Goal: Transaction & Acquisition: Purchase product/service

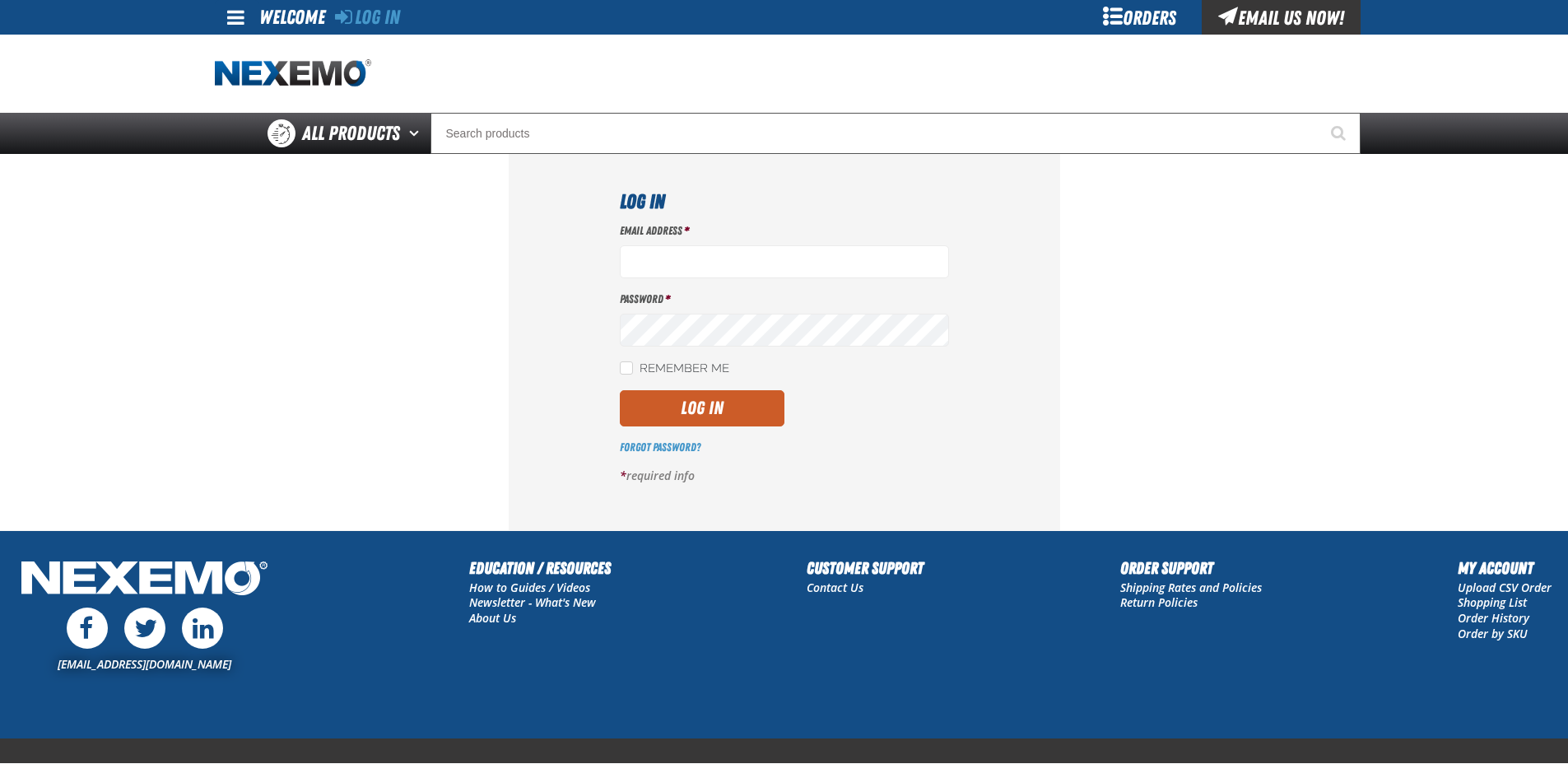
type input "ltucker03@vtaig.com"
click at [699, 403] on button "Log In" at bounding box center [702, 408] width 165 height 37
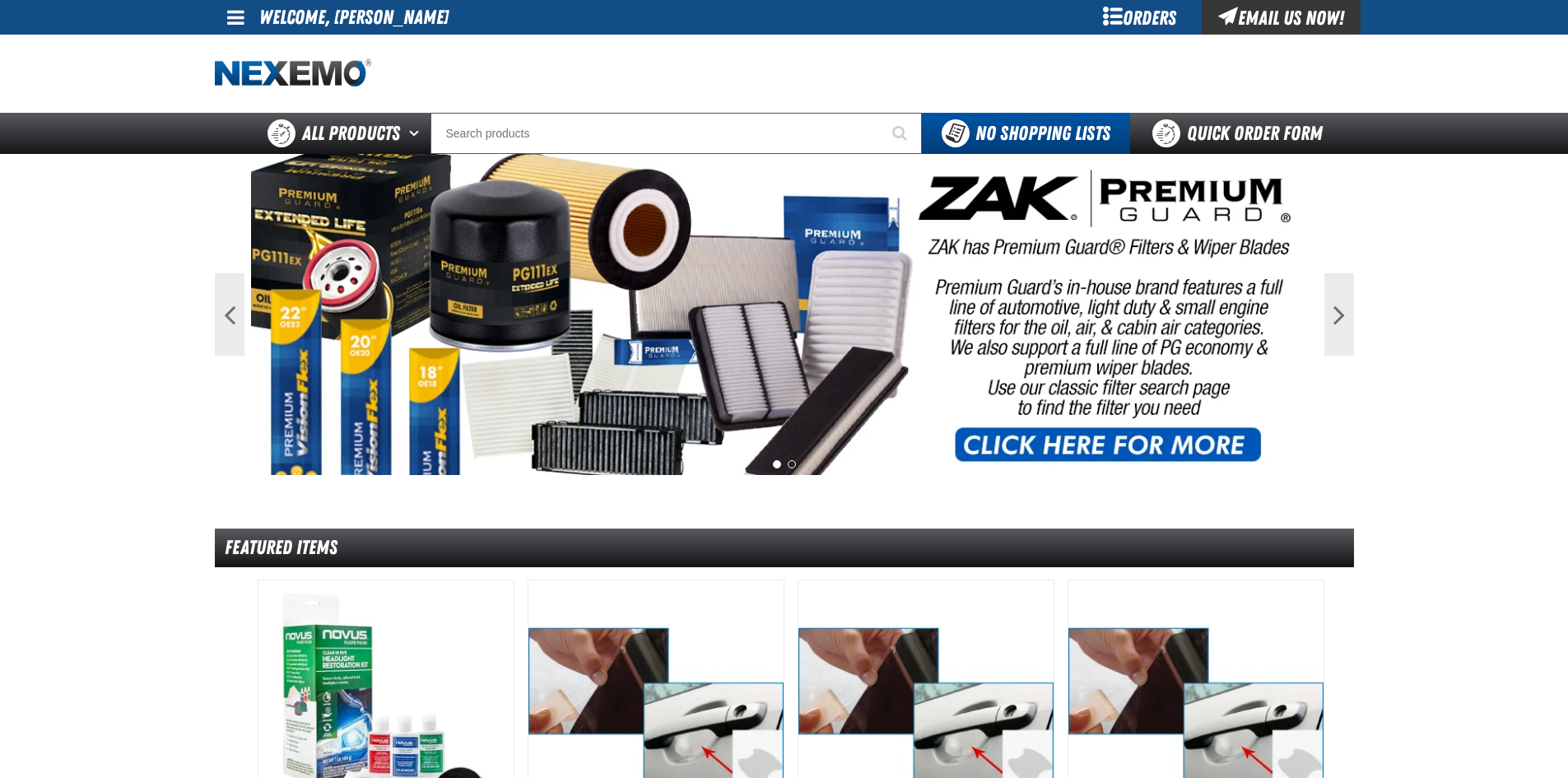
click at [239, 18] on span at bounding box center [236, 17] width 17 height 20
click at [258, 77] on link "Sign Out Sign Out" at bounding box center [250, 80] width 56 height 15
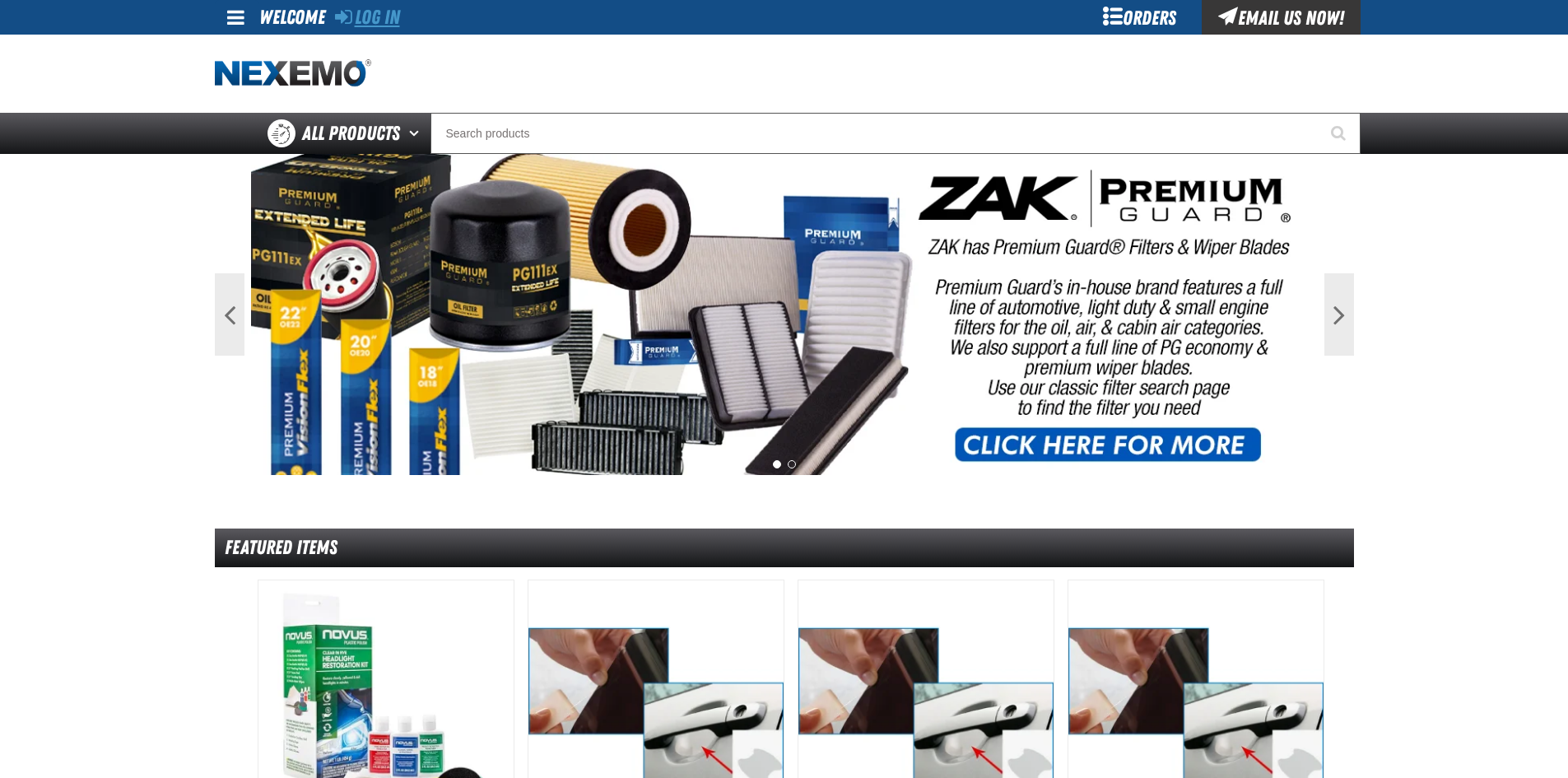
click at [342, 16] on icon at bounding box center [344, 16] width 17 height 20
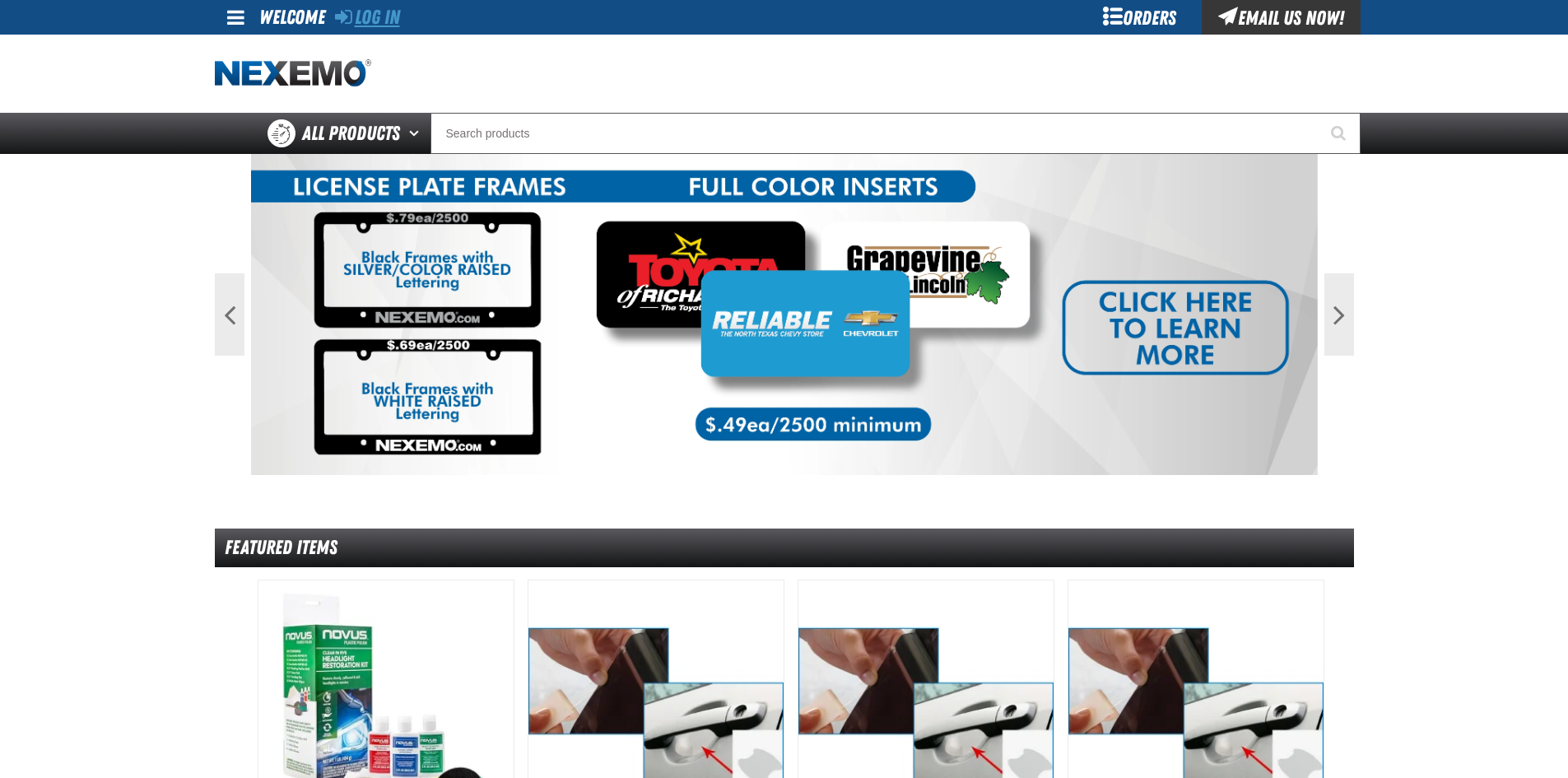
click at [383, 15] on link "Log In" at bounding box center [367, 17] width 65 height 23
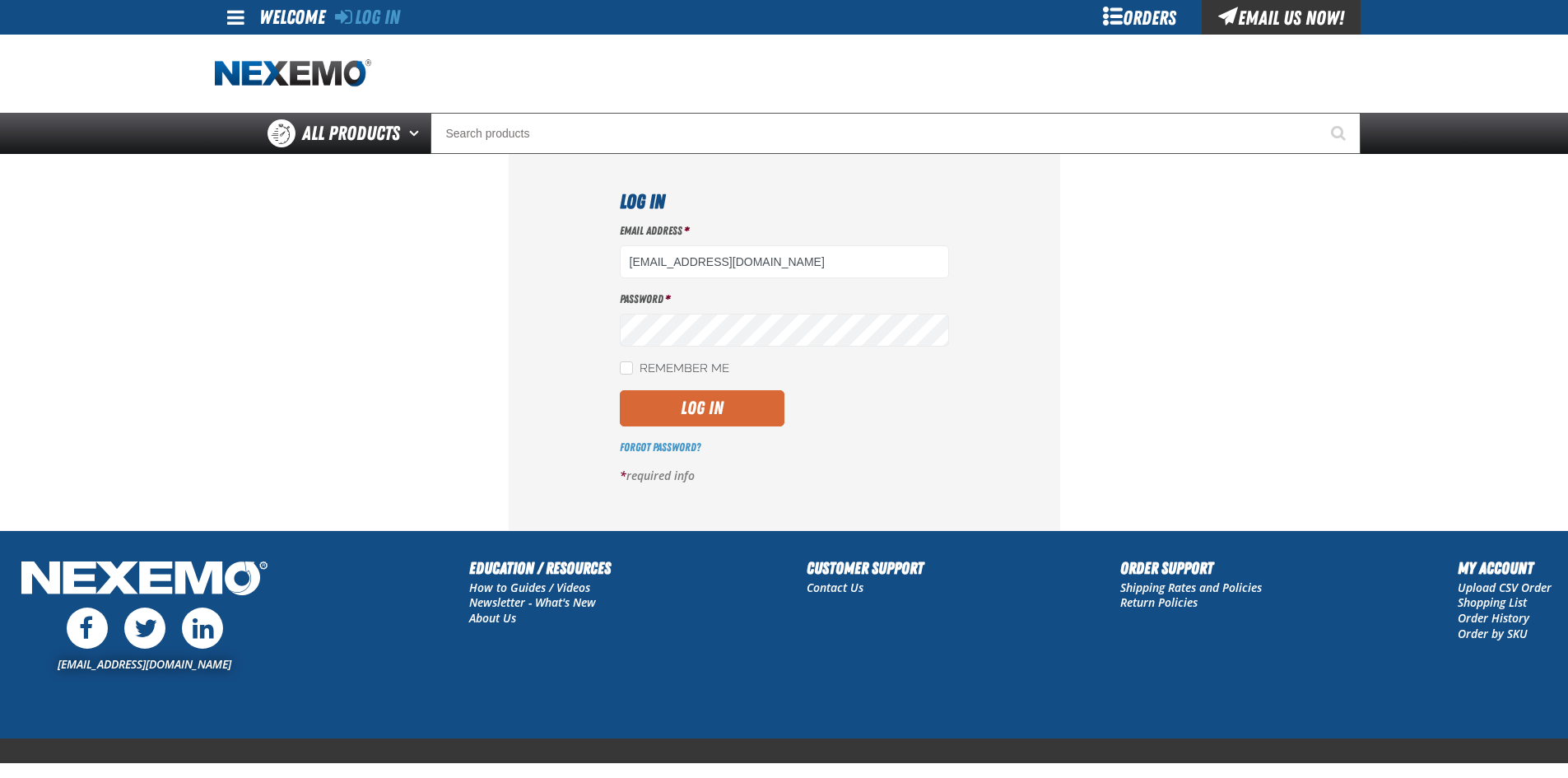
click at [735, 401] on button "Log In" at bounding box center [702, 408] width 165 height 37
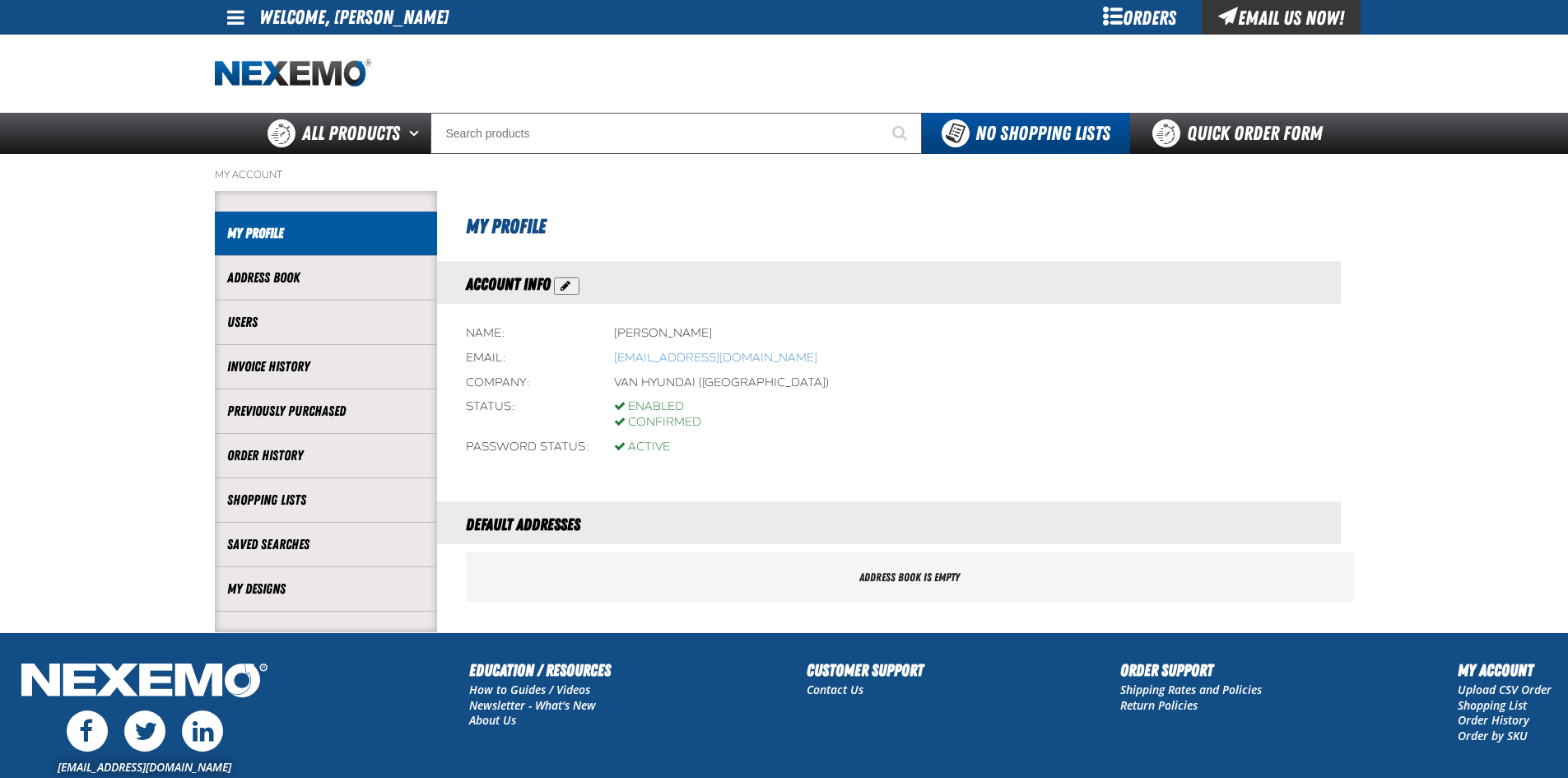
click at [241, 17] on span at bounding box center [236, 17] width 17 height 20
click at [264, 82] on link "Sign Out Sign Out" at bounding box center [250, 80] width 56 height 15
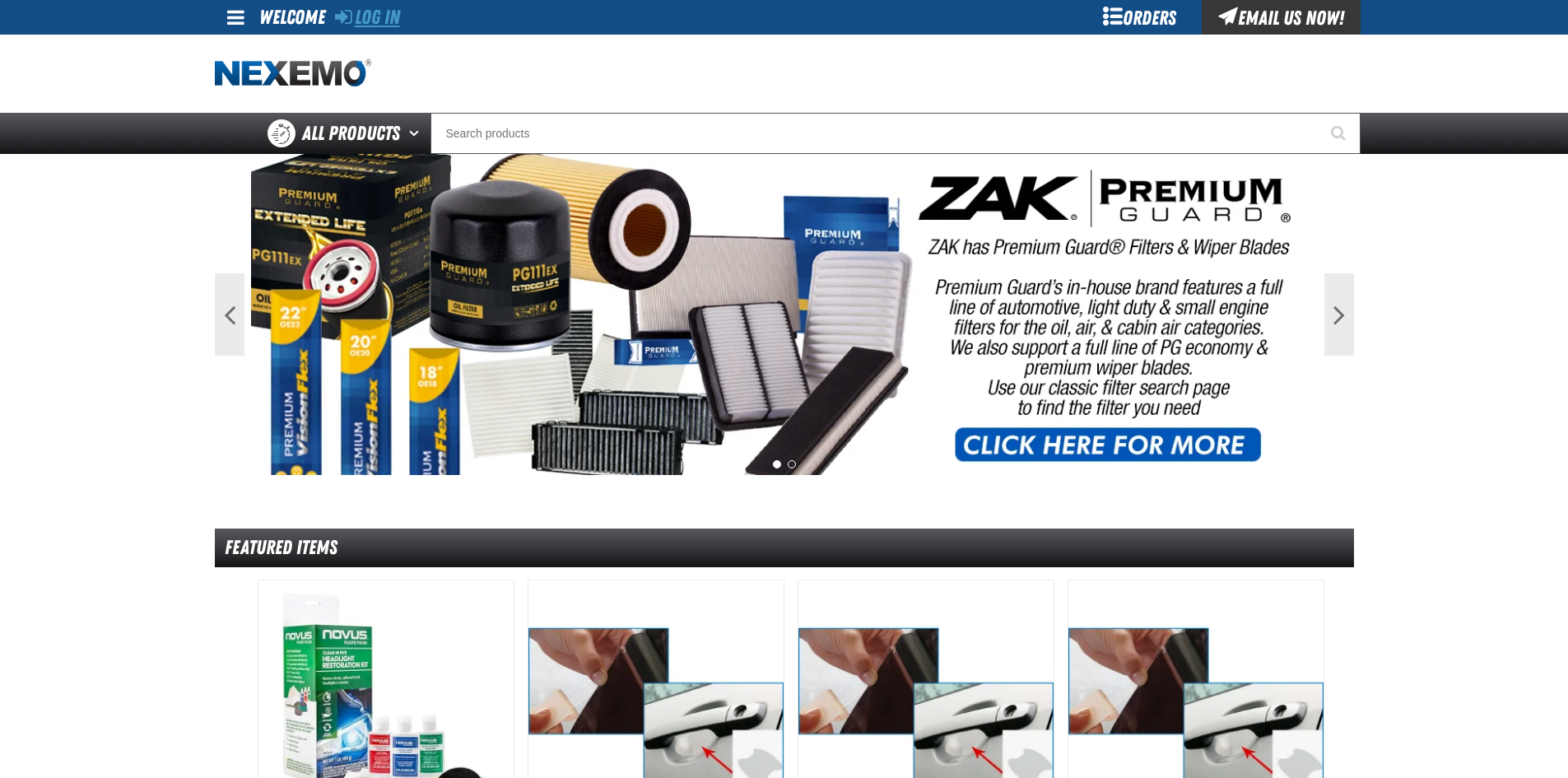
click at [392, 18] on link "Log In" at bounding box center [367, 17] width 65 height 23
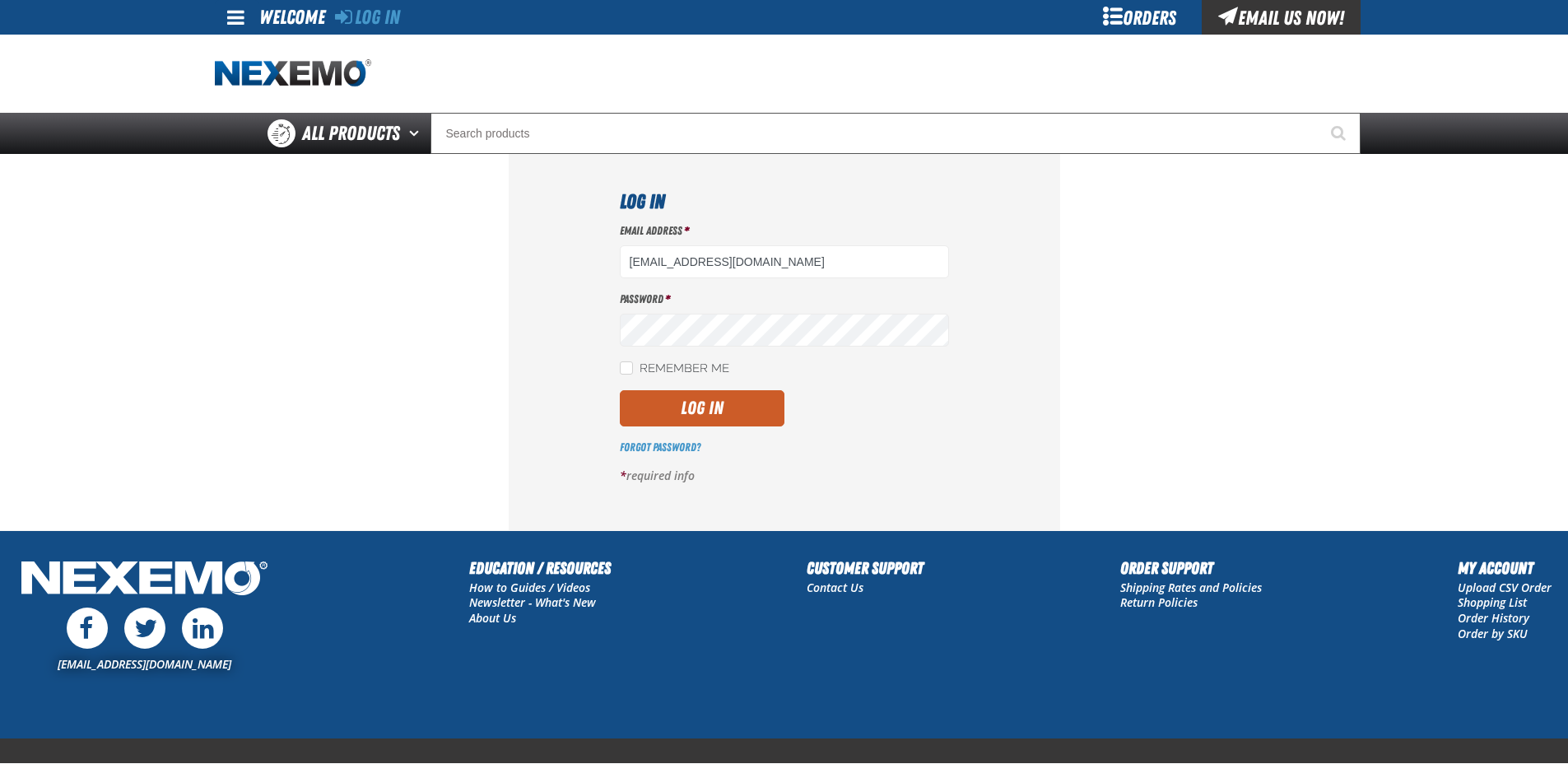
click at [1024, 451] on div "Log In Email Address * ltucker03@vtaig.com Password * Remember Me Log In" at bounding box center [784, 341] width 551 height 375
click at [696, 396] on button "Log In" at bounding box center [702, 408] width 165 height 37
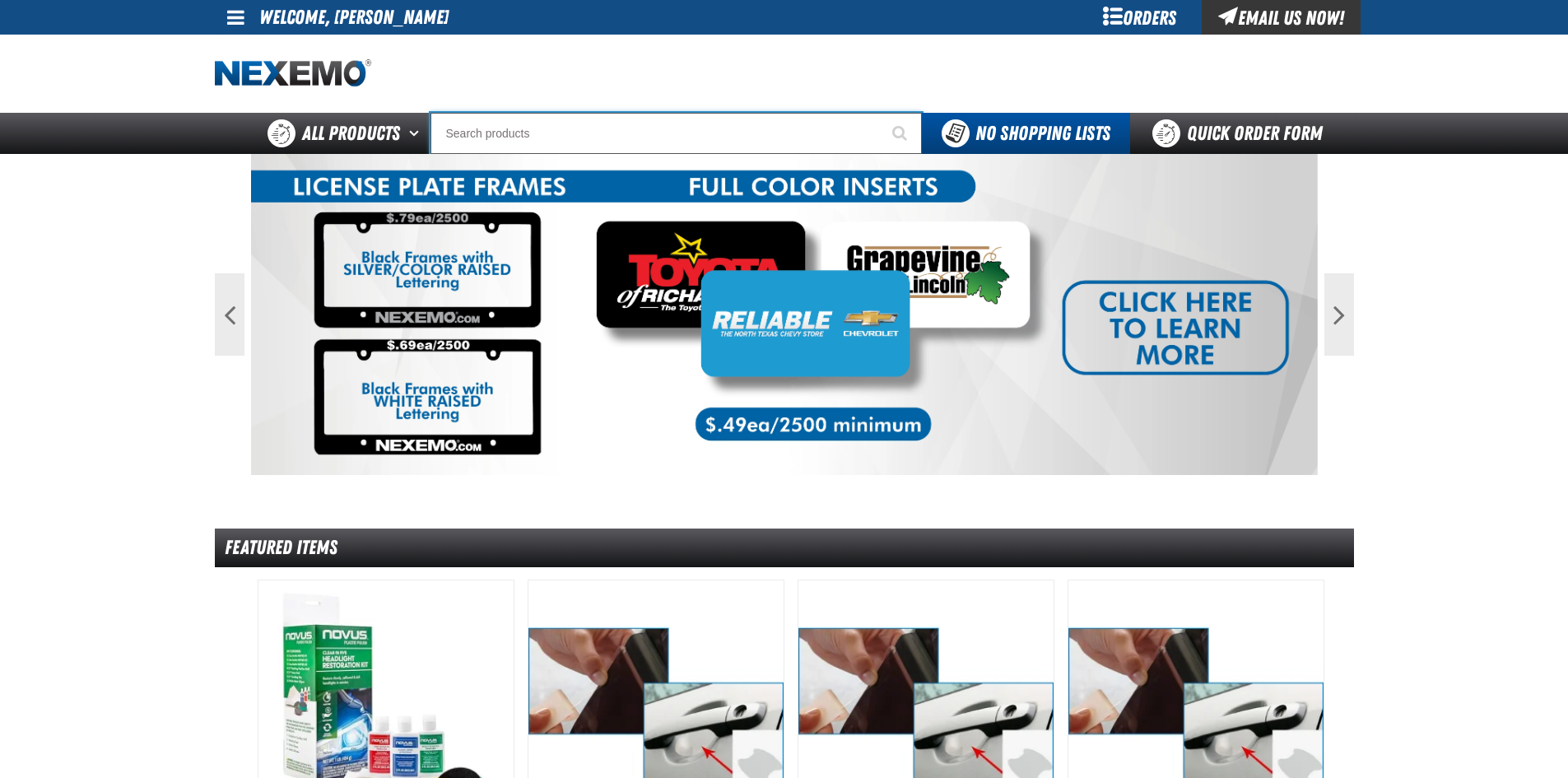
click at [579, 134] on input "Search" at bounding box center [676, 133] width 491 height 41
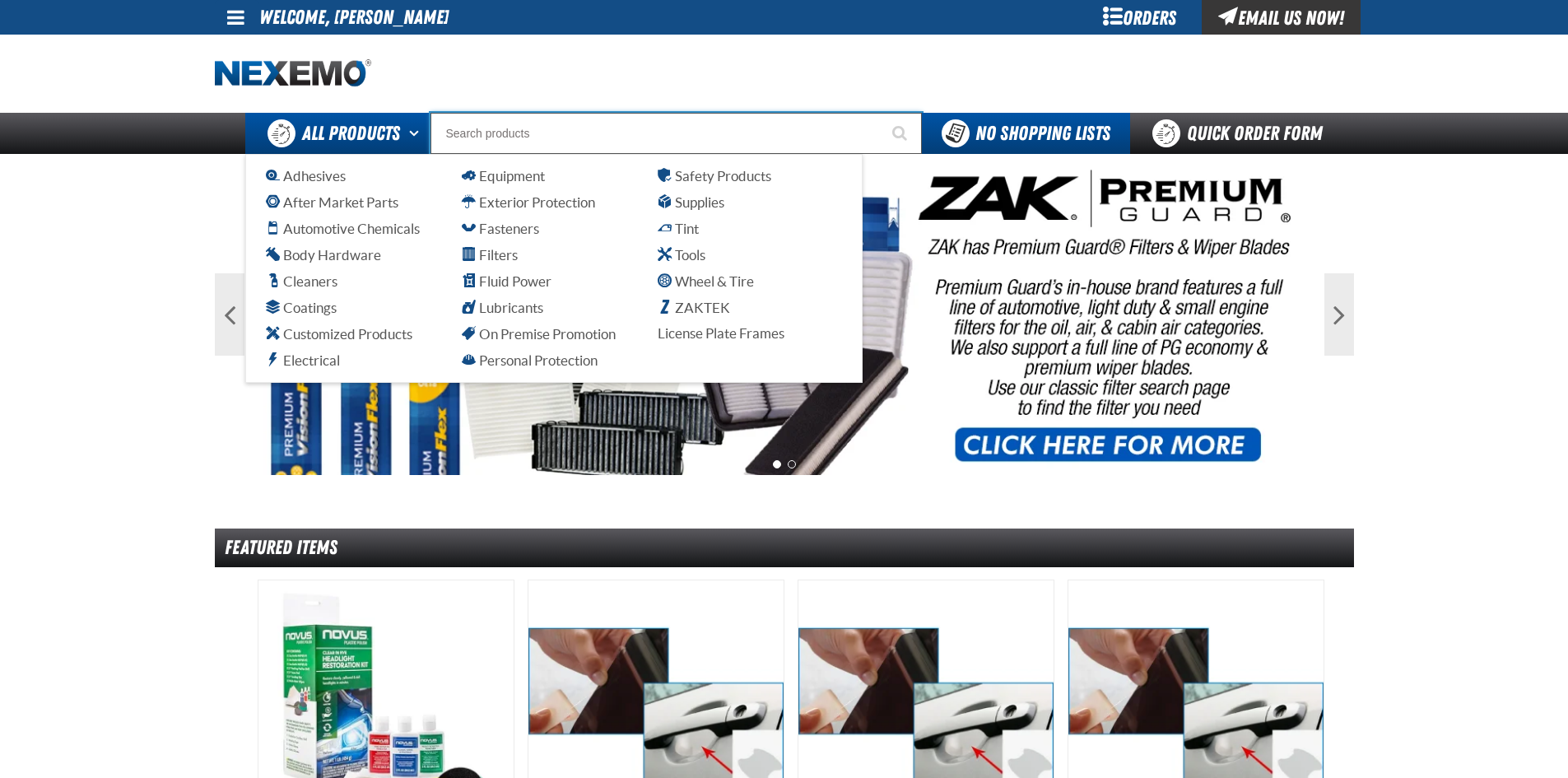
click at [413, 134] on button "Open All Products pages" at bounding box center [417, 133] width 27 height 41
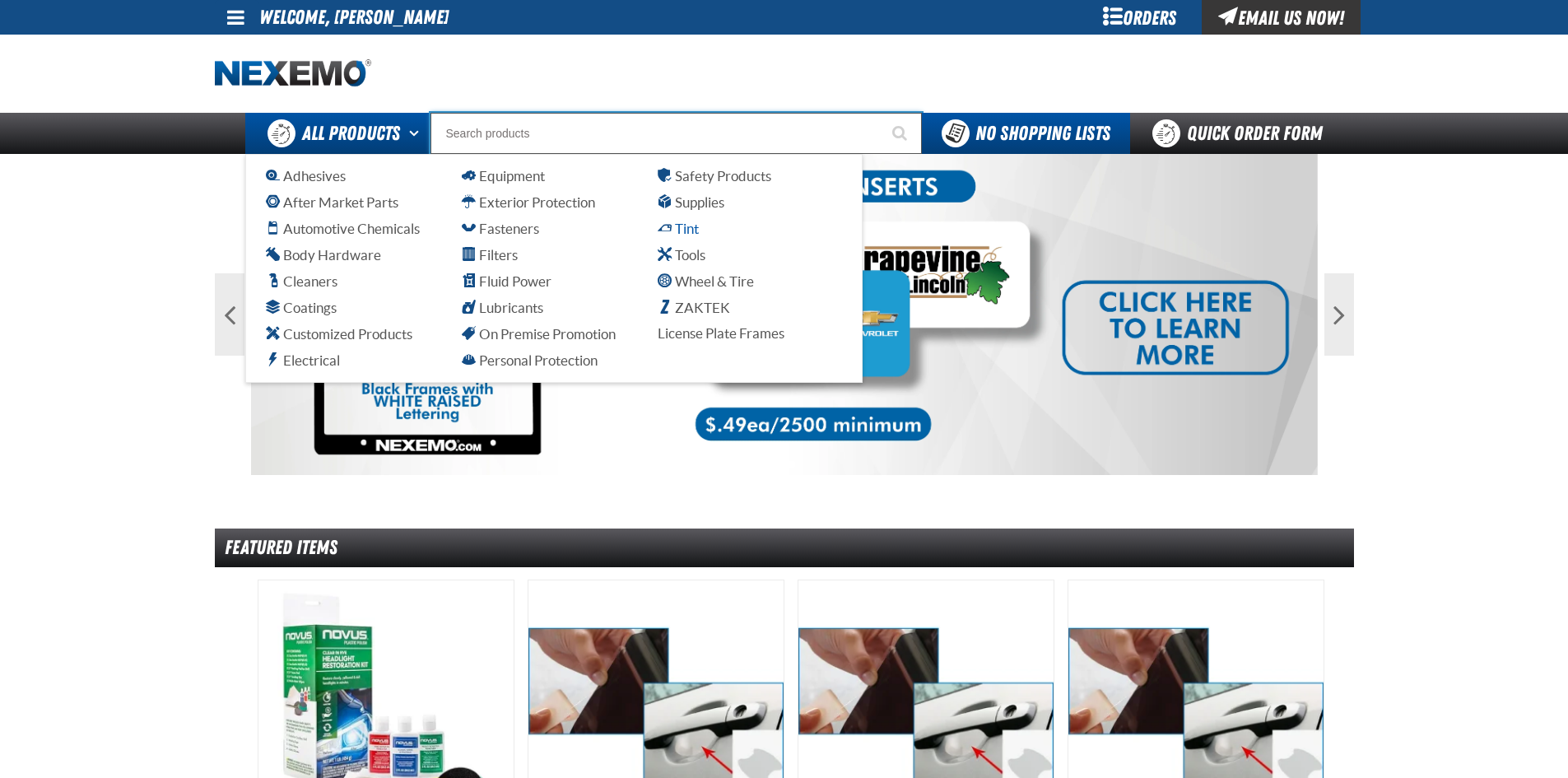
click at [688, 226] on span "Tint" at bounding box center [678, 228] width 41 height 15
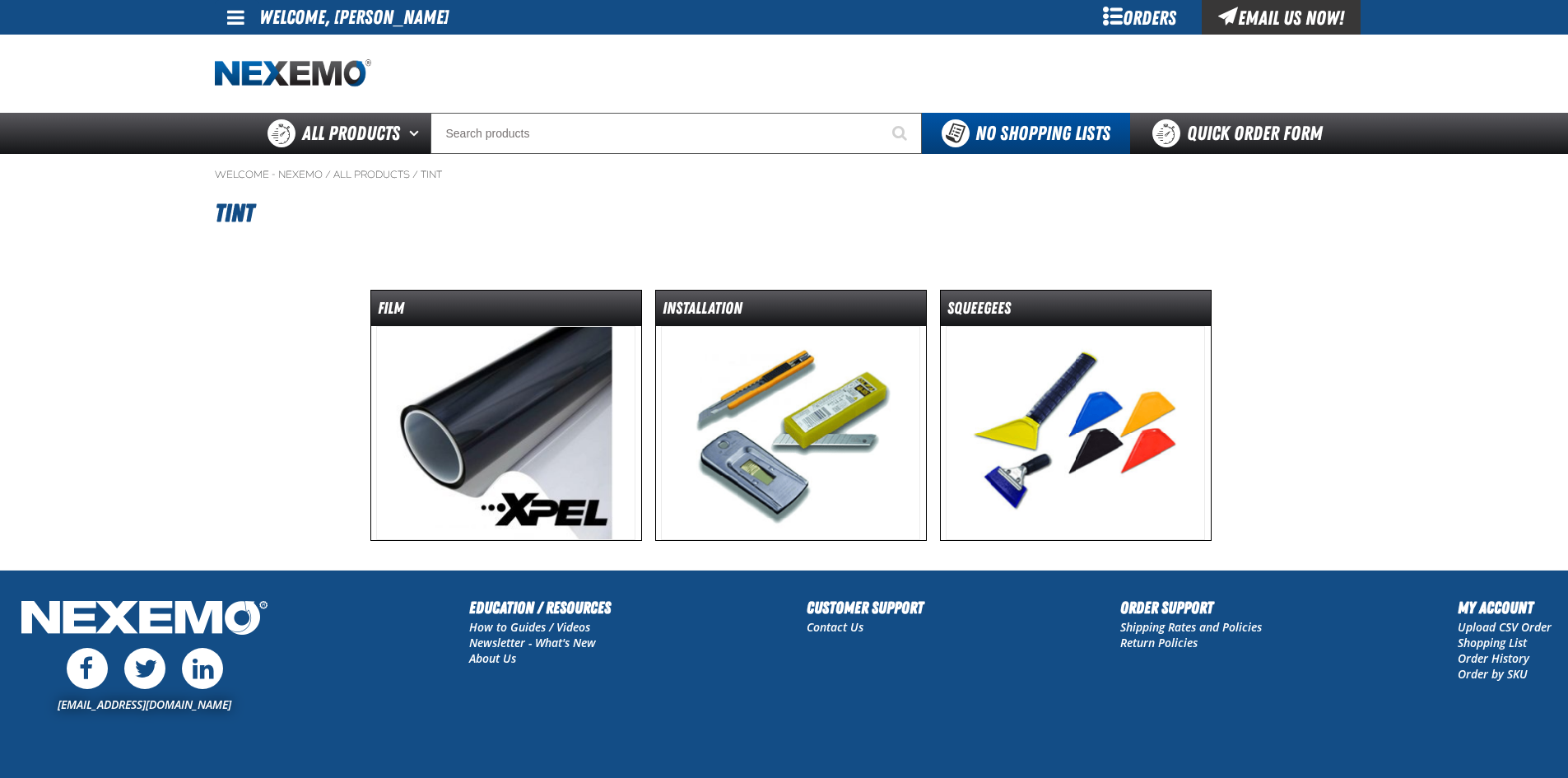
click at [582, 375] on img at bounding box center [505, 433] width 259 height 214
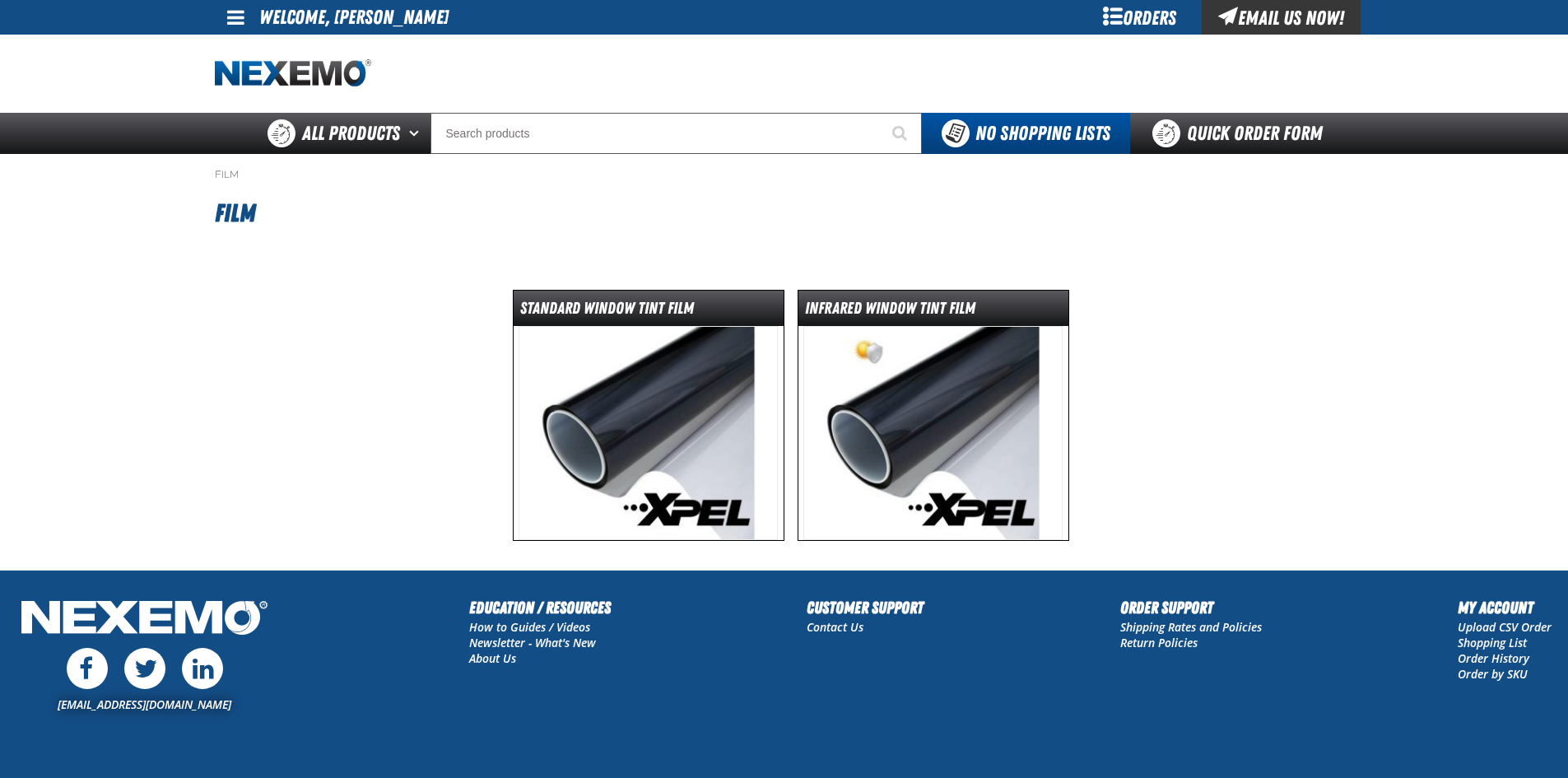
click at [713, 377] on img at bounding box center [648, 433] width 259 height 214
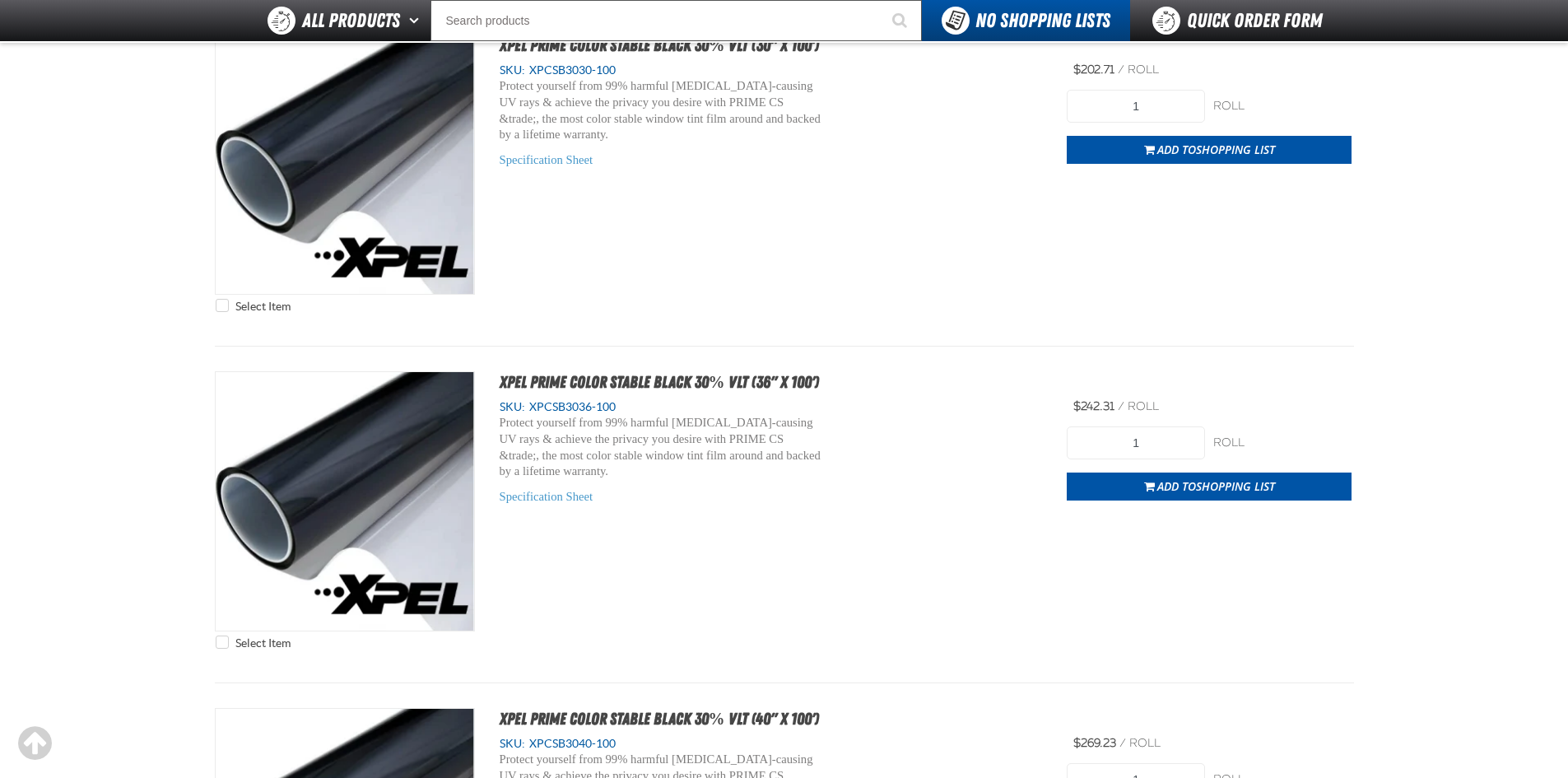
scroll to position [4691, 0]
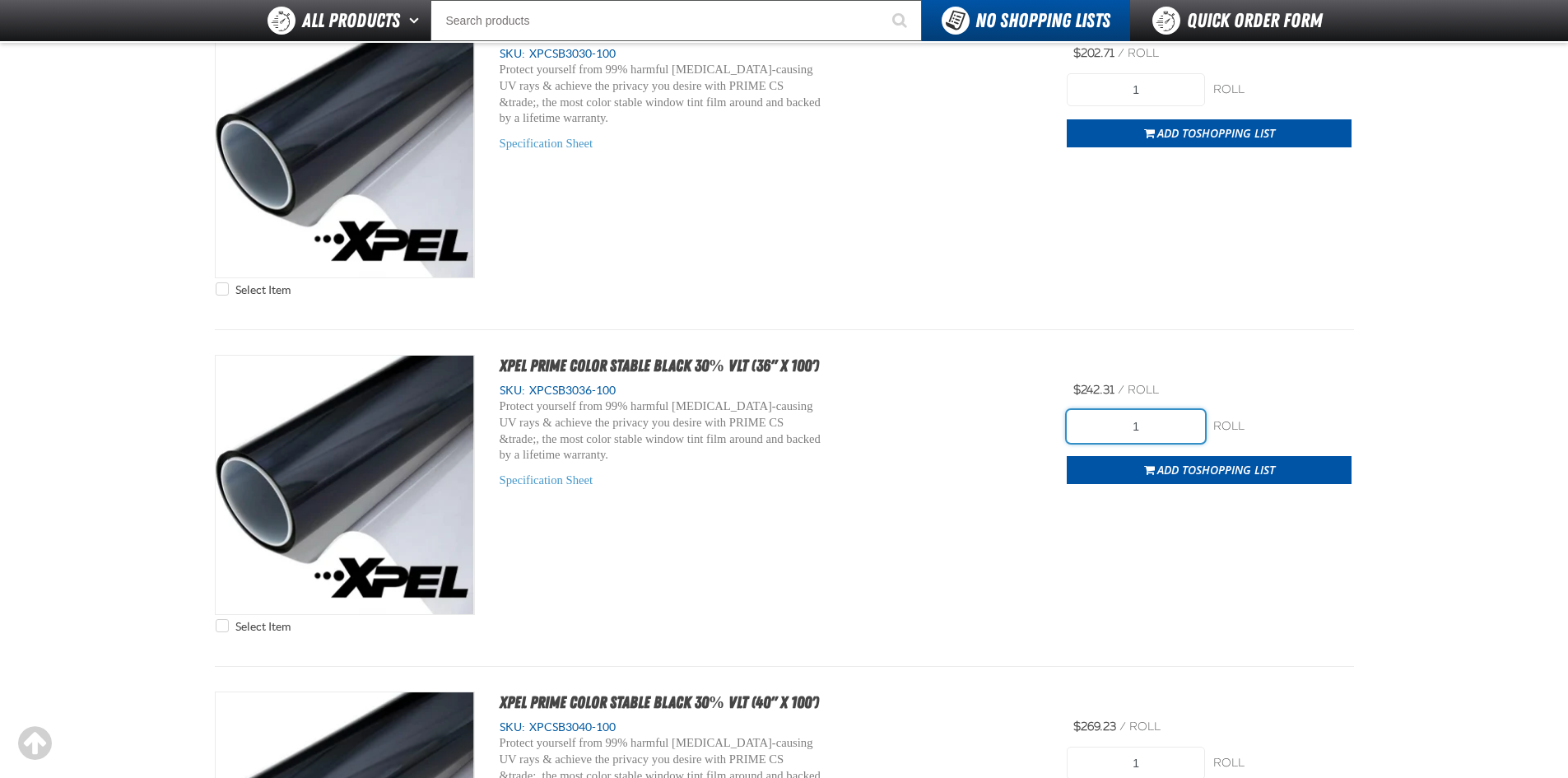
click at [1122, 429] on input "1" at bounding box center [1135, 426] width 139 height 33
type input "2"
click at [1000, 471] on div "Protect yourself from 99% harmful cancer-causing UV rays & achieve the privacy …" at bounding box center [770, 443] width 543 height 90
click at [1191, 470] on span "Add to Shopping List" at bounding box center [1216, 469] width 117 height 15
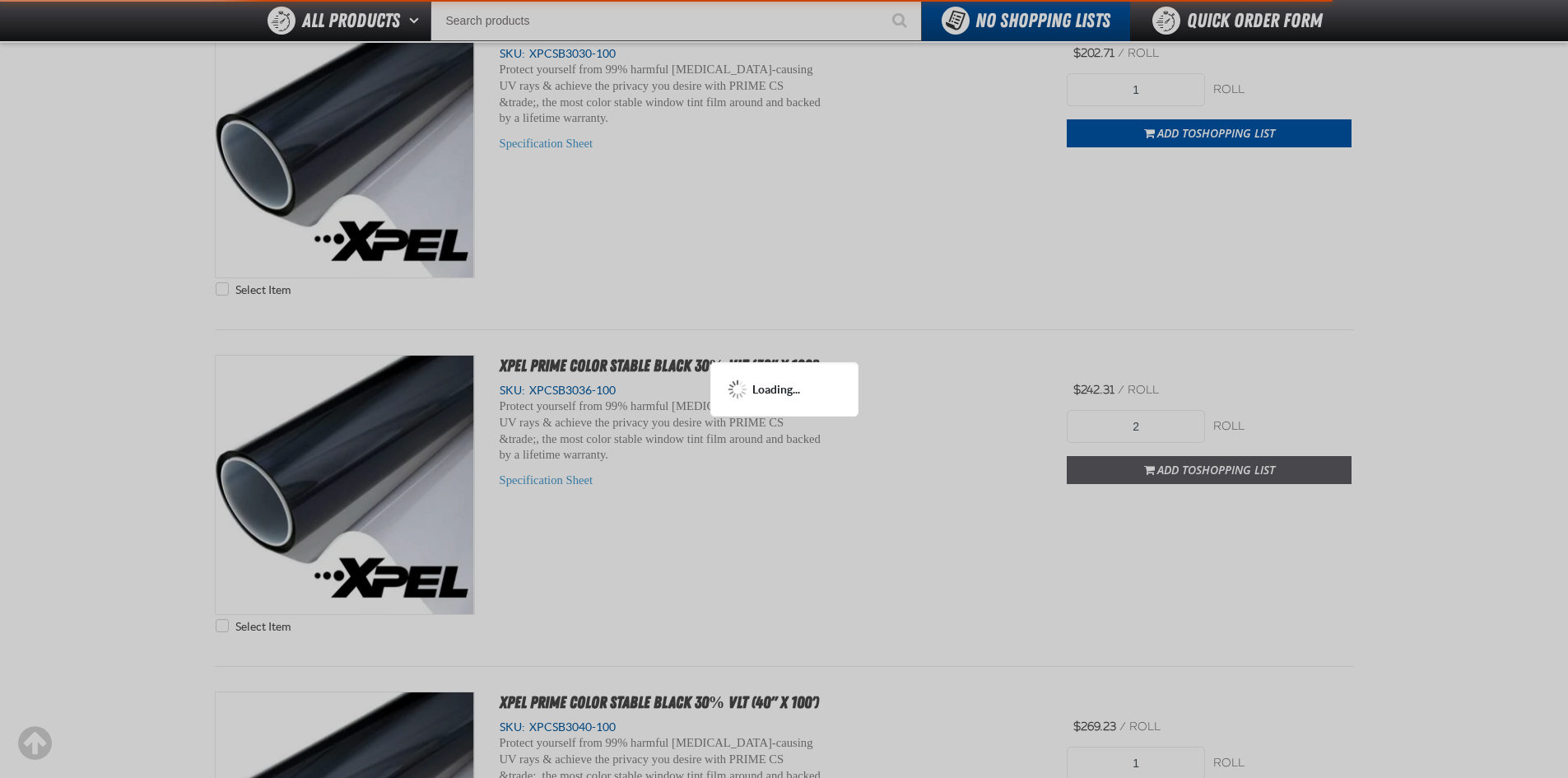
scroll to position [4772, 0]
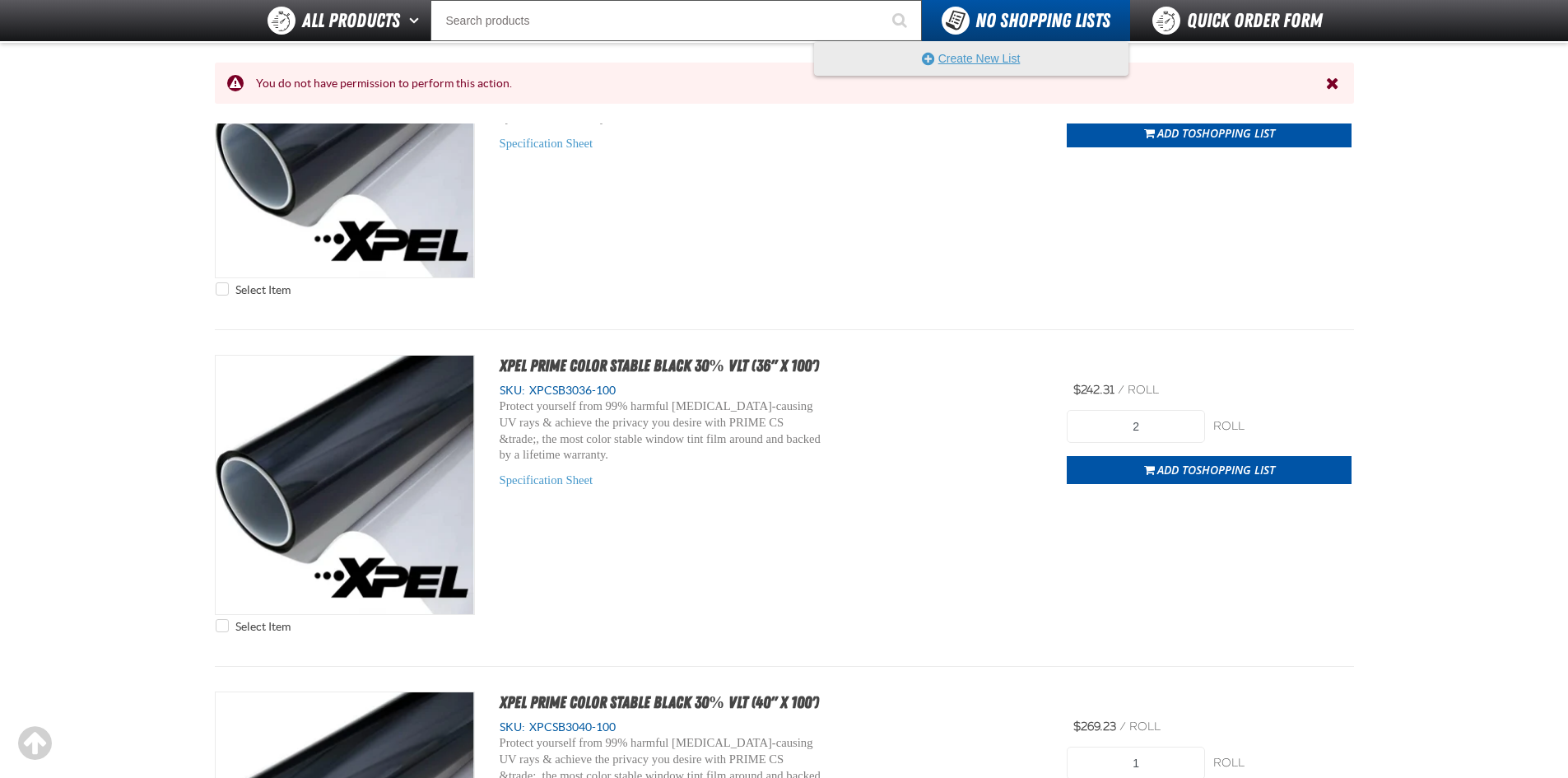
click at [1007, 54] on button "Create New List" at bounding box center [971, 58] width 313 height 33
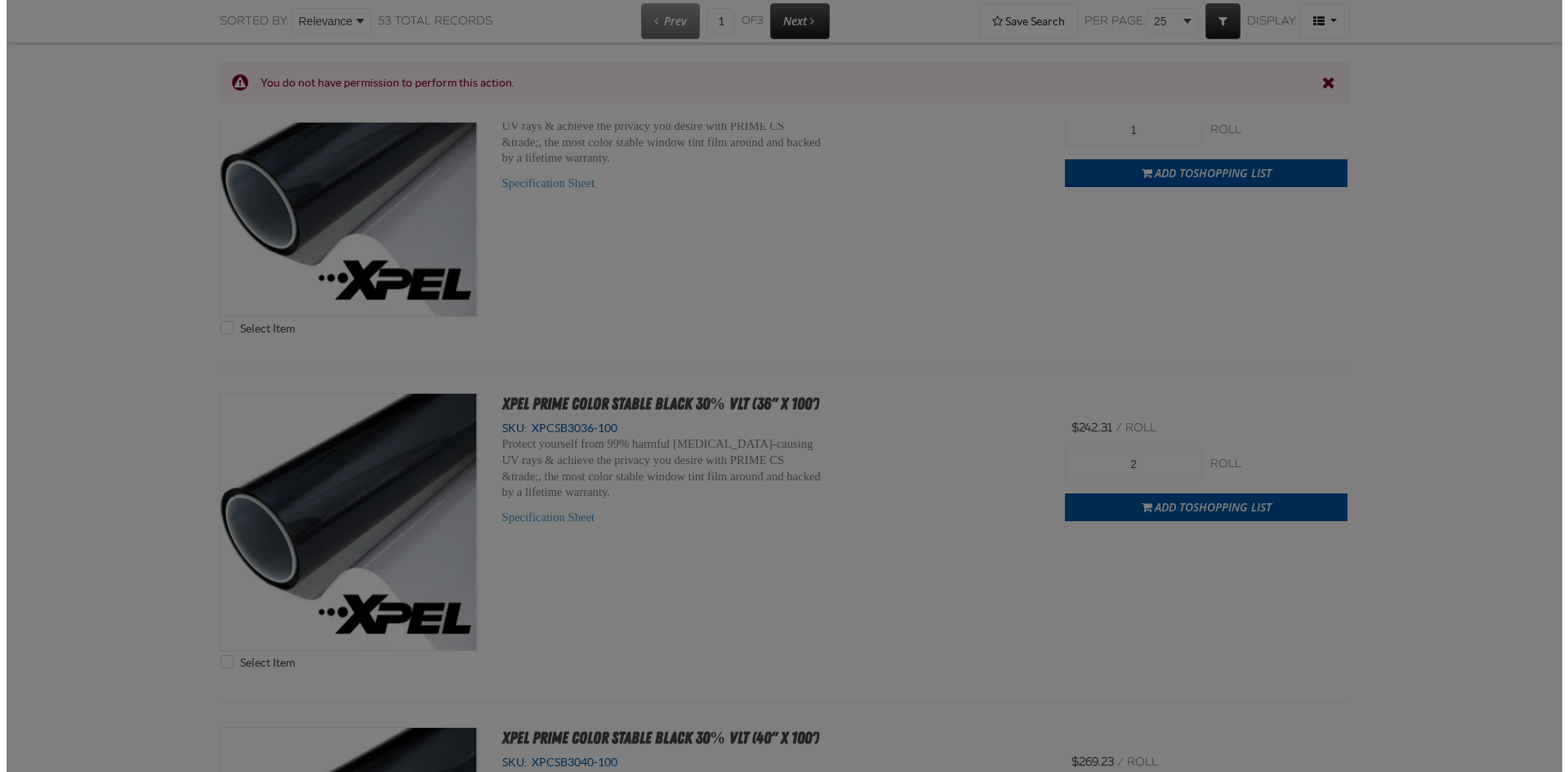
scroll to position [0, 0]
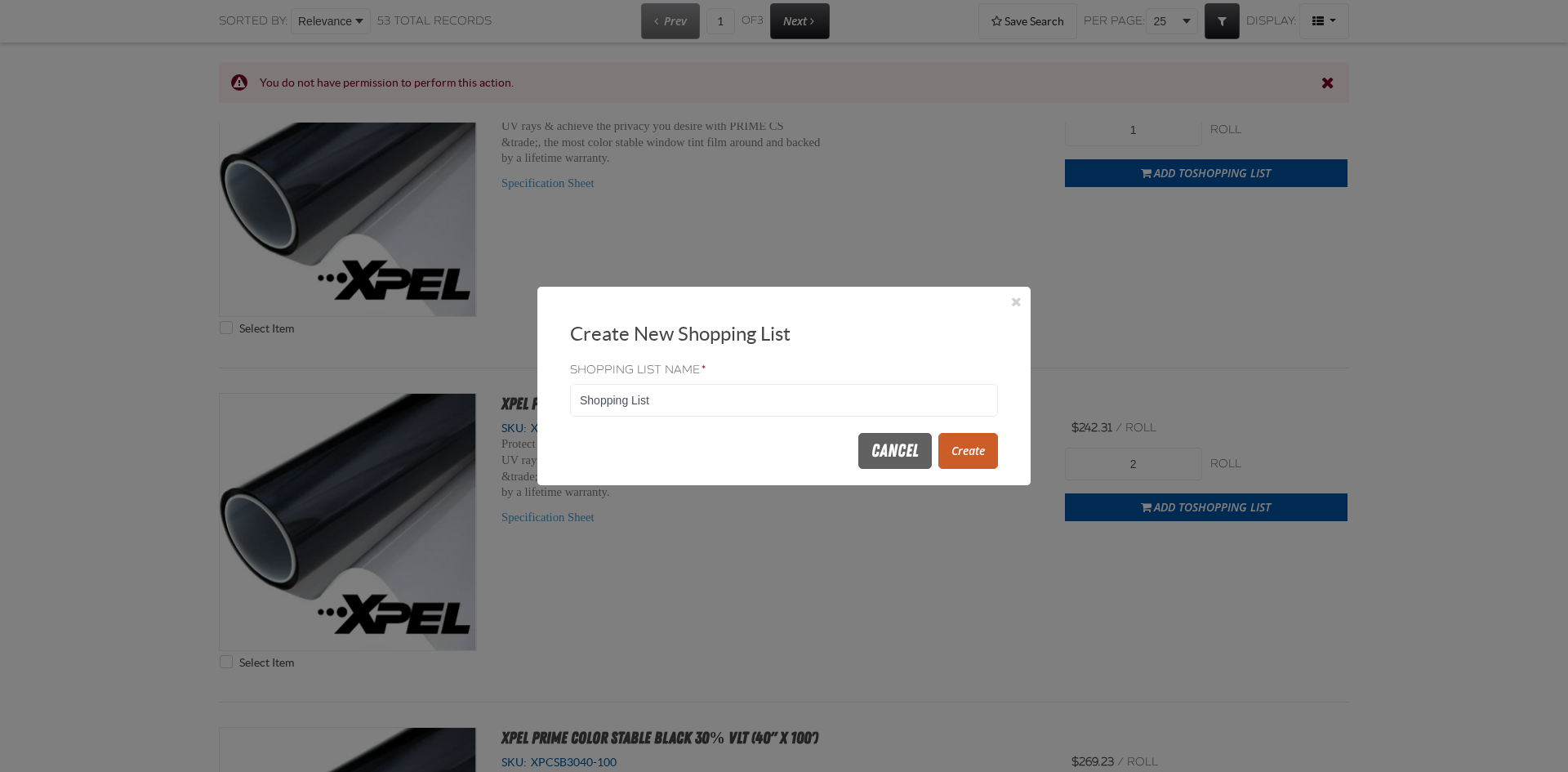
click at [979, 443] on button "Create" at bounding box center [968, 451] width 60 height 36
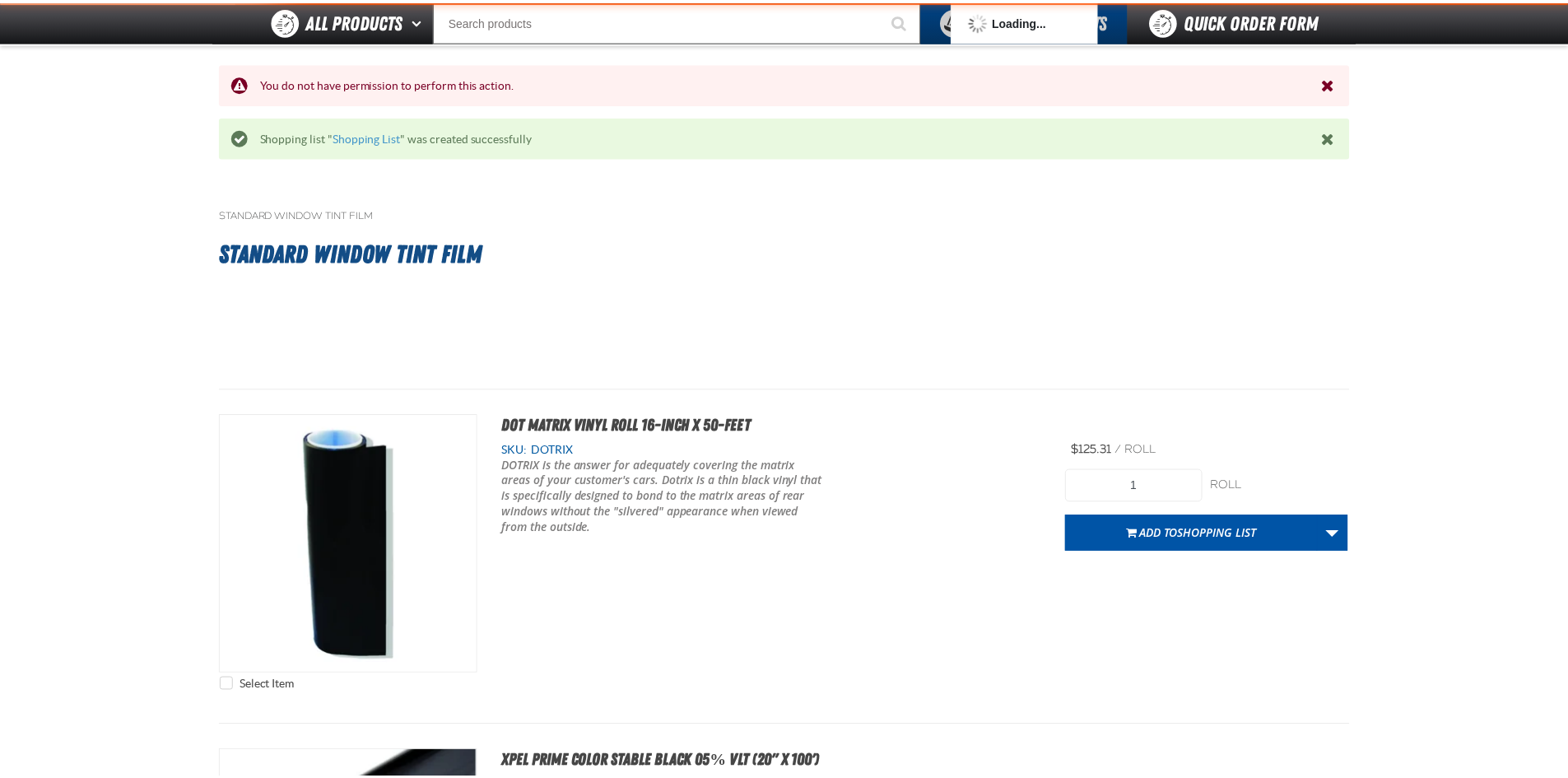
scroll to position [4772, 0]
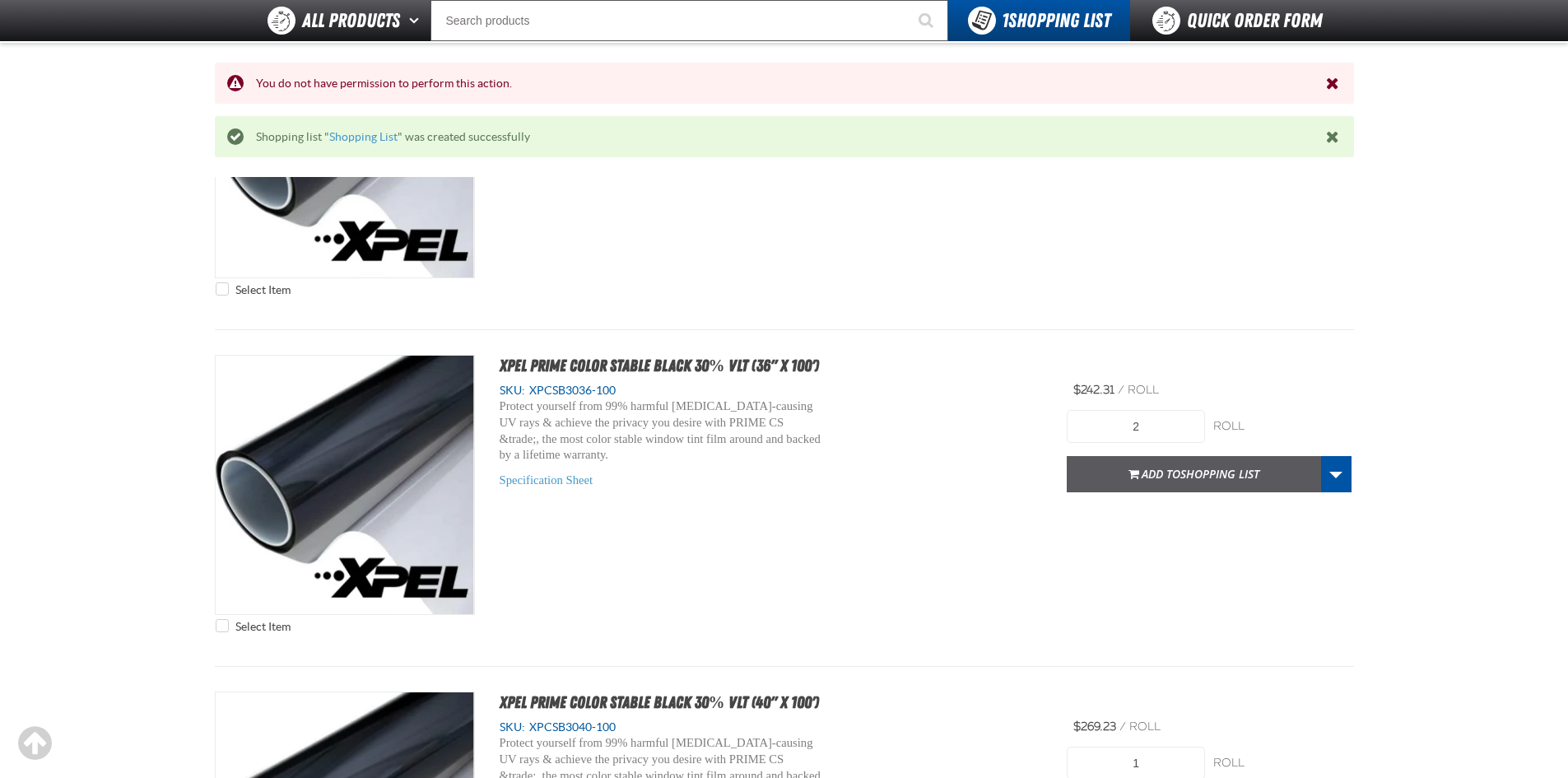
click at [1202, 474] on span "Shopping List" at bounding box center [1219, 474] width 79 height 15
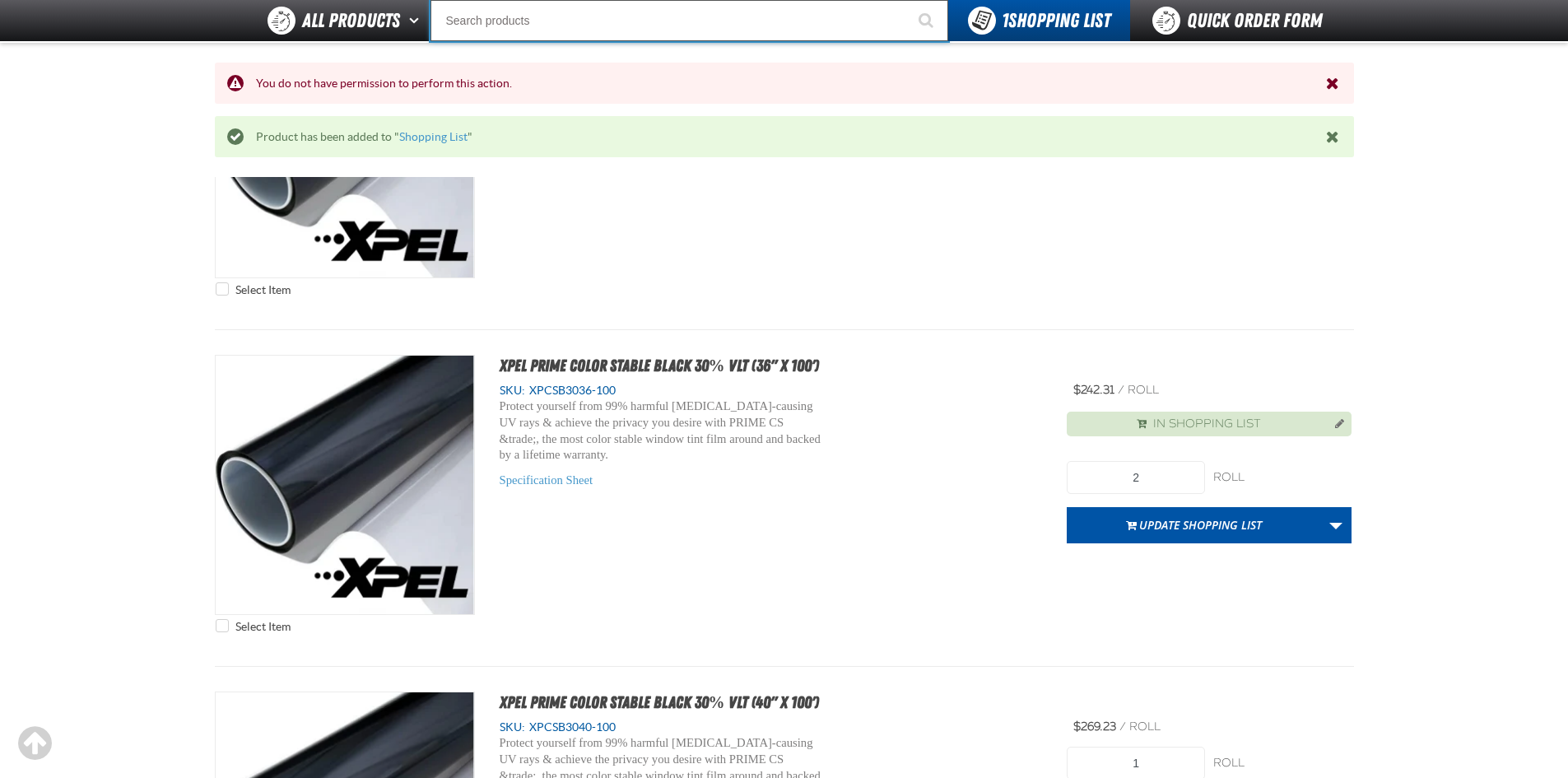
click at [639, 21] on input "Search" at bounding box center [689, 20] width 518 height 41
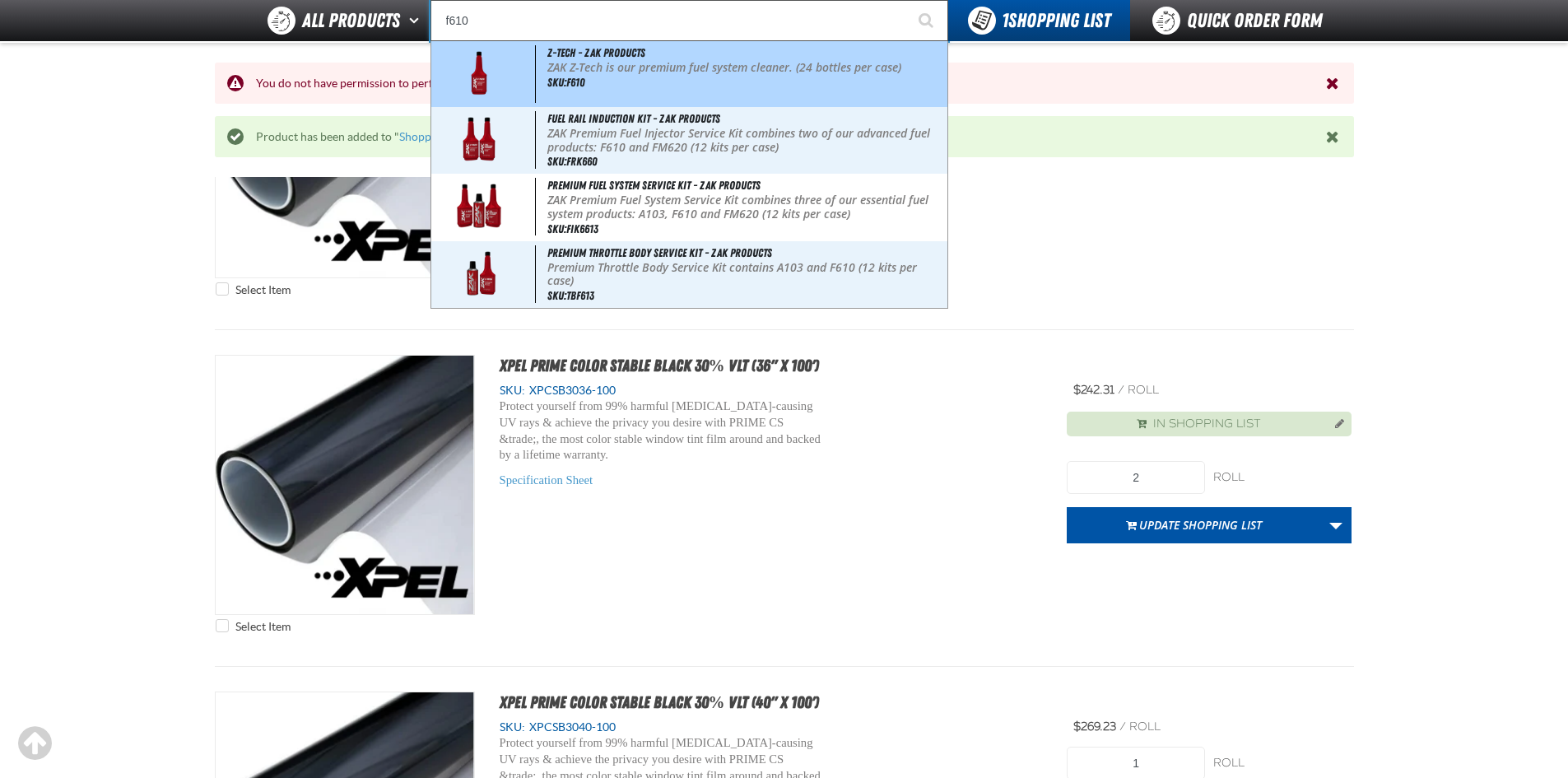
click at [662, 84] on div "Z-Tech - ZAK Products ZAK Z-Tech is our premium fuel system cleaner. (24 bottle…" at bounding box center [689, 73] width 516 height 65
type input "Z-Tech - ZAK Products"
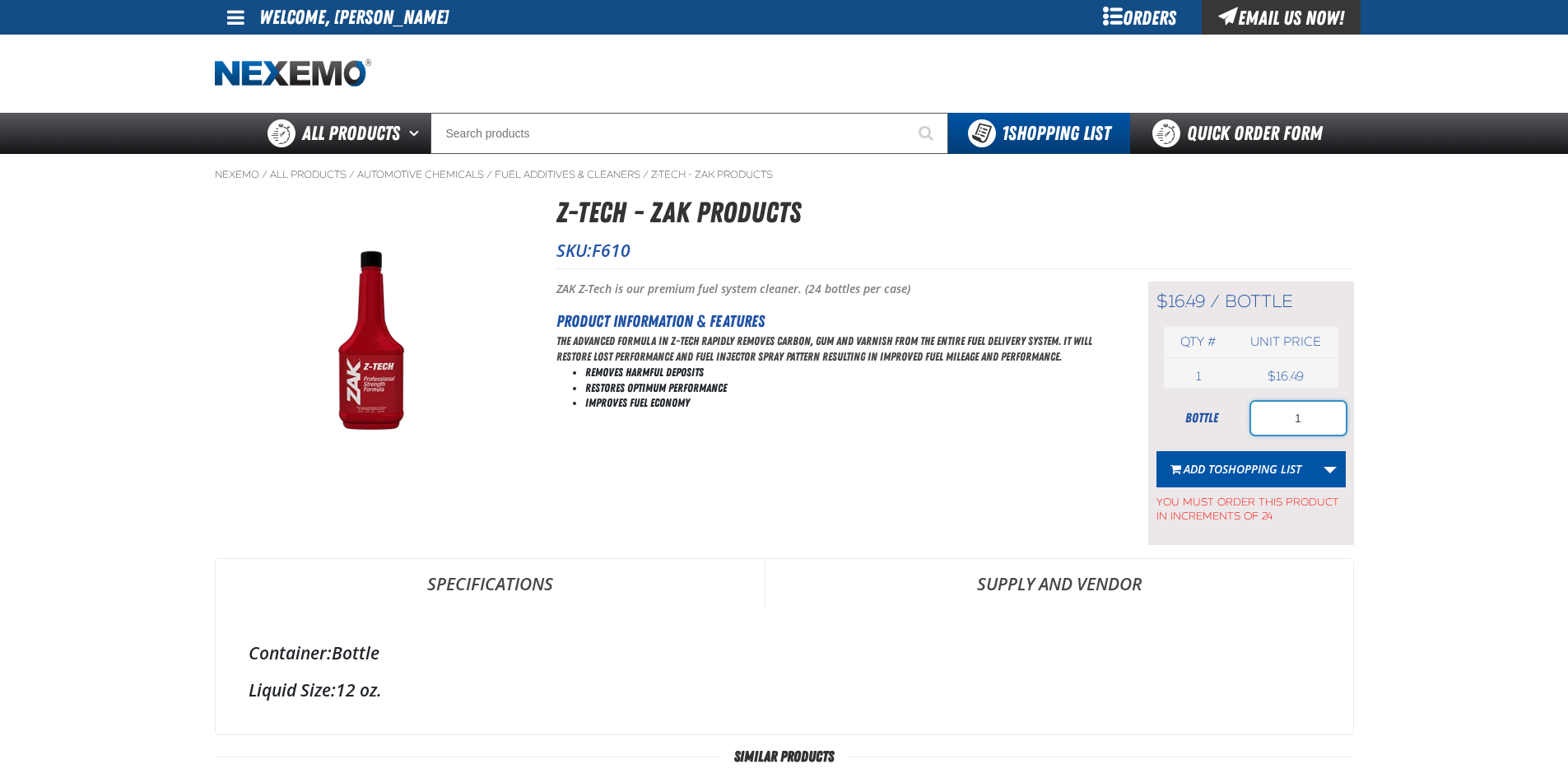
drag, startPoint x: 1300, startPoint y: 418, endPoint x: 1261, endPoint y: 418, distance: 39.0
click at [1261, 418] on input "1" at bounding box center [1298, 417] width 94 height 33
type input "24"
click at [1258, 469] on span "Shopping List" at bounding box center [1261, 469] width 79 height 15
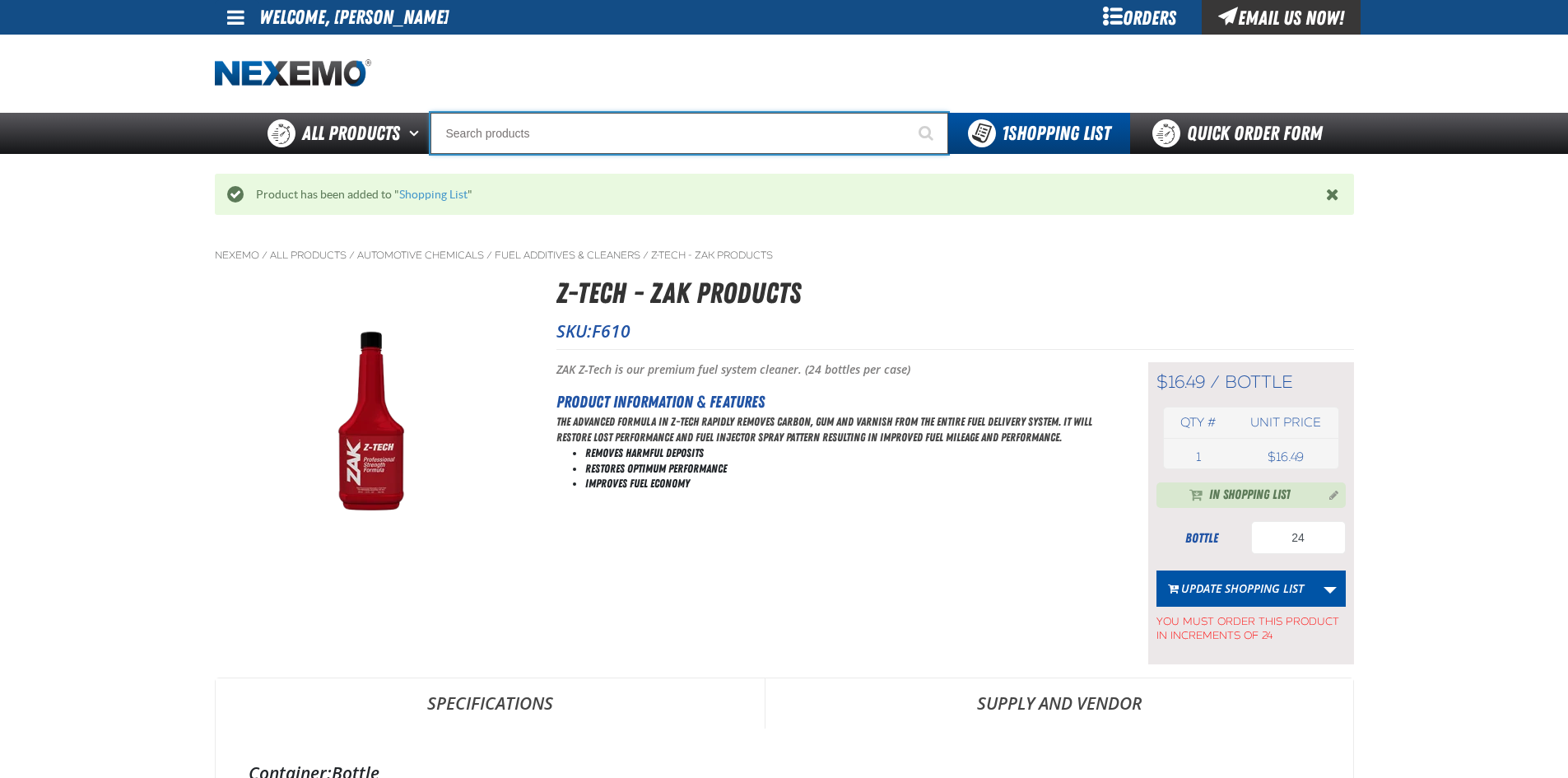
click at [781, 135] on input "Search" at bounding box center [689, 133] width 518 height 41
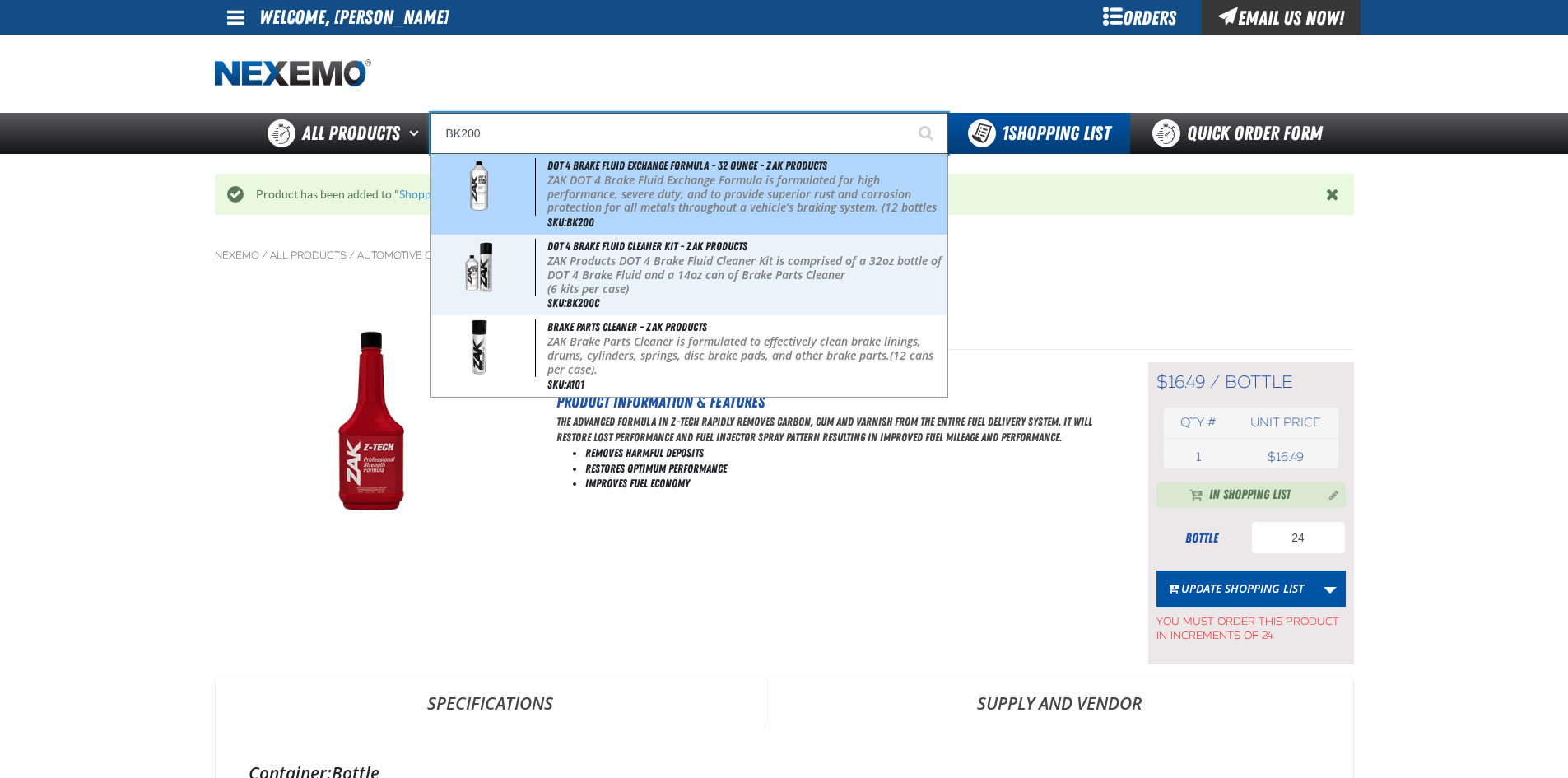
click at [705, 191] on p "ZAK DOT 4 Brake Fluid Exchange Formula is formulated for high performance, seve…" at bounding box center [746, 201] width 396 height 55
type input "DOT 4 Brake Fluid Exchange Formula - 32 Ounce - ZAK Products"
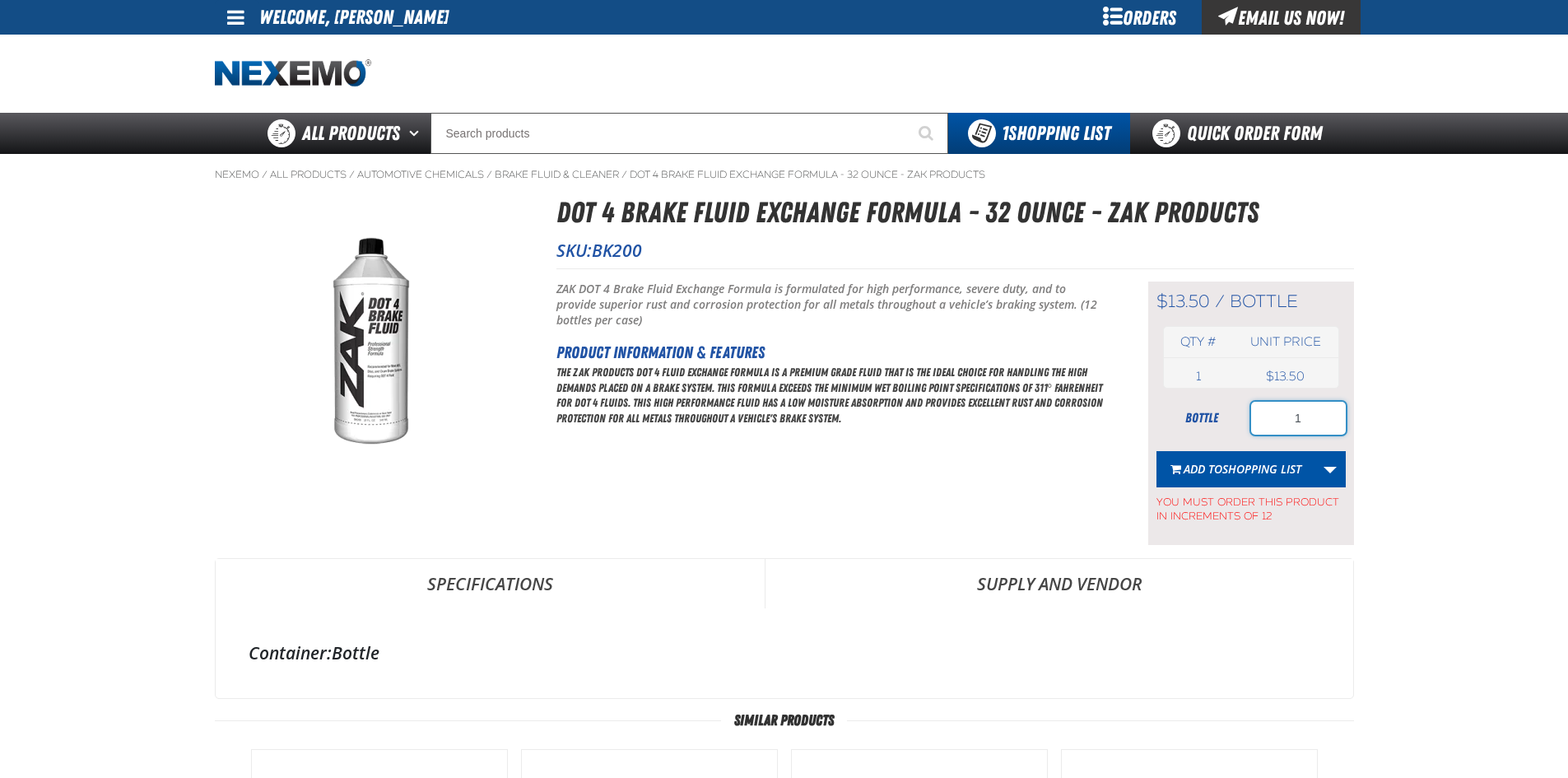
click at [1271, 414] on input "1" at bounding box center [1298, 417] width 94 height 33
type input "12"
click at [1249, 471] on span "Shopping List" at bounding box center [1261, 469] width 79 height 15
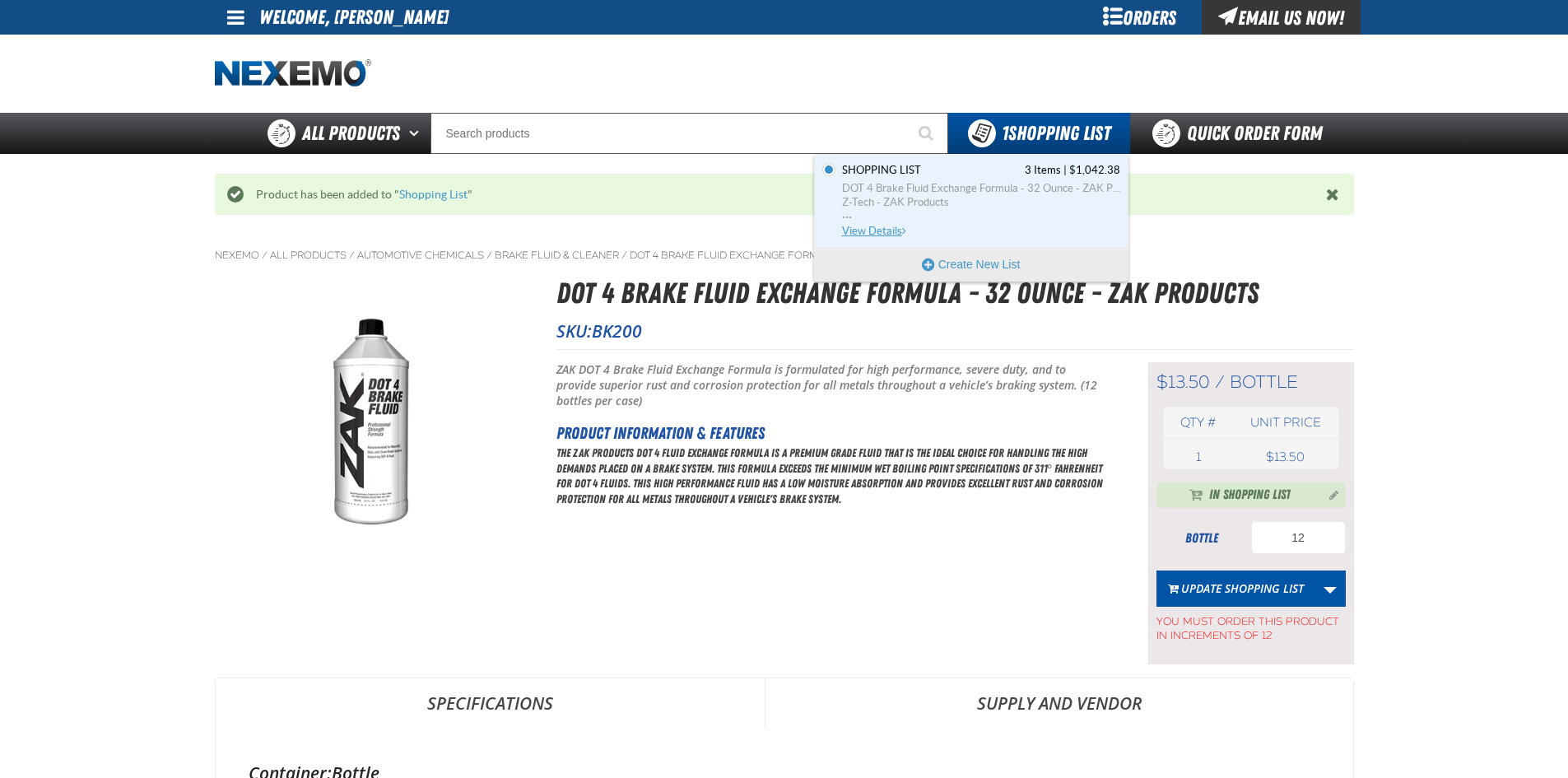
click at [865, 229] on span "View Details" at bounding box center [875, 230] width 66 height 13
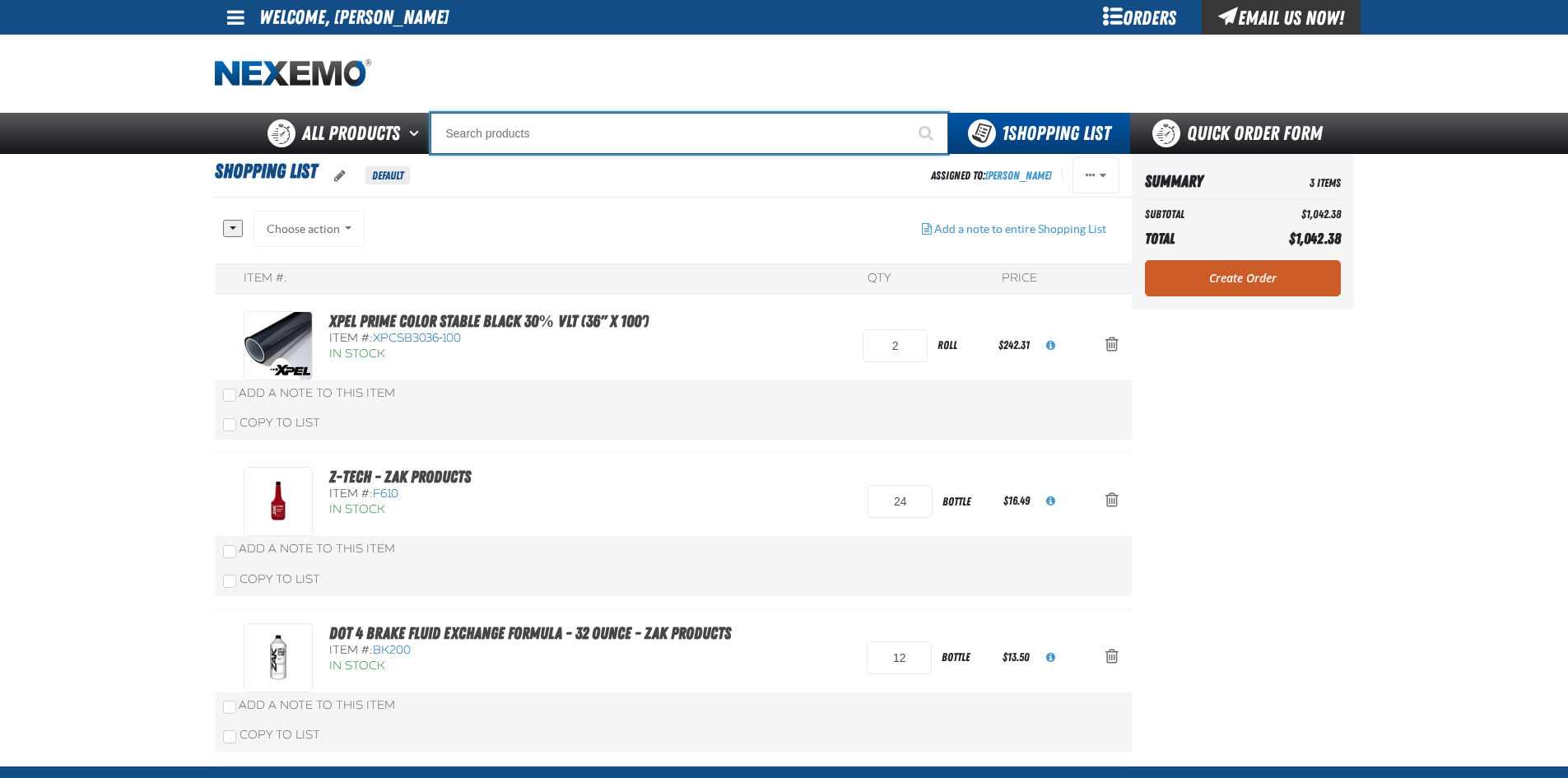
click at [530, 138] on input "Search" at bounding box center [689, 133] width 518 height 41
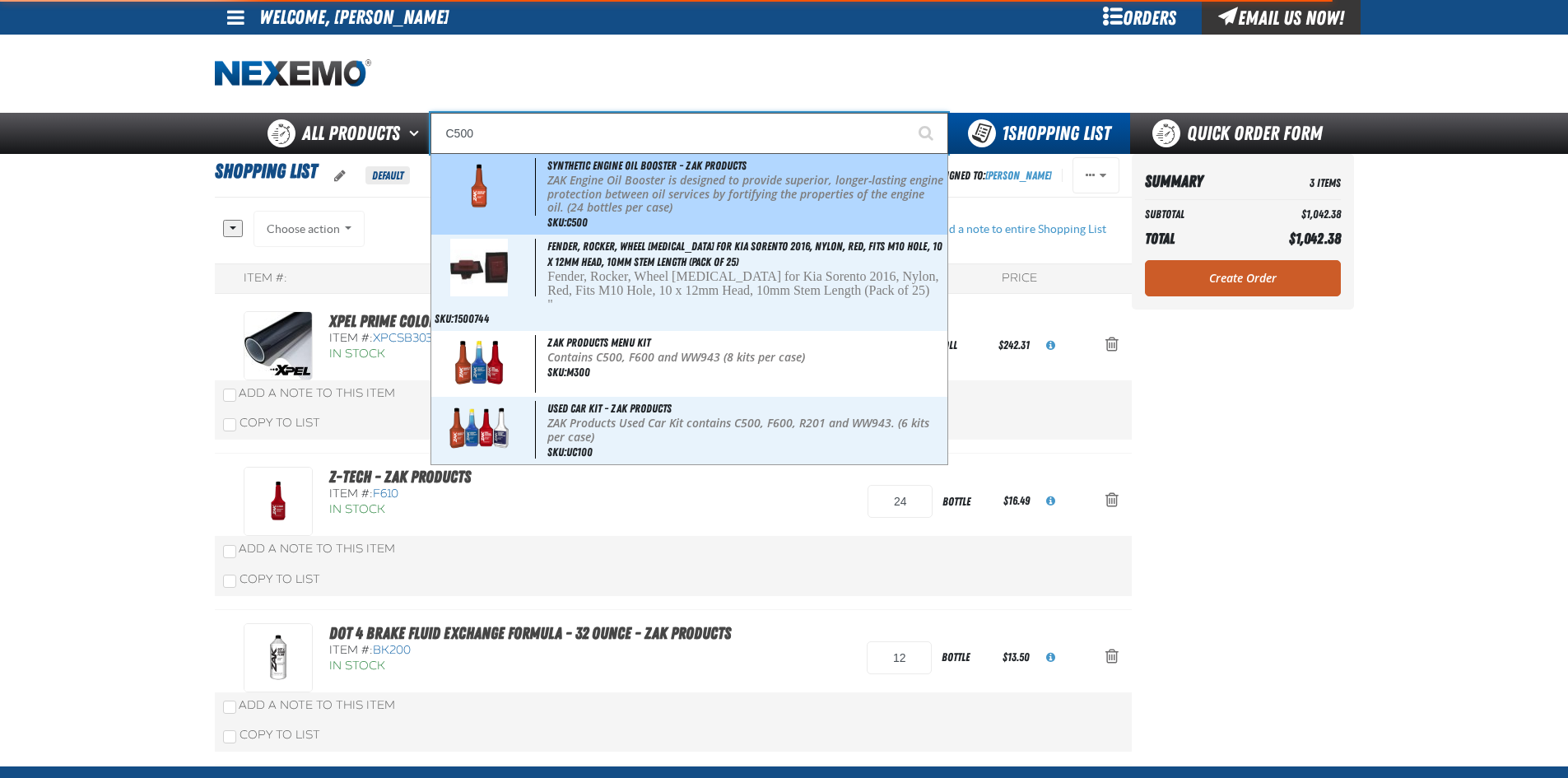
click at [599, 202] on p "ZAK Engine Oil Booster is designed to provide superior, longer-lasting engine p…" at bounding box center [746, 194] width 396 height 41
type input "Synthetic Engine Oil Booster - ZAK Products"
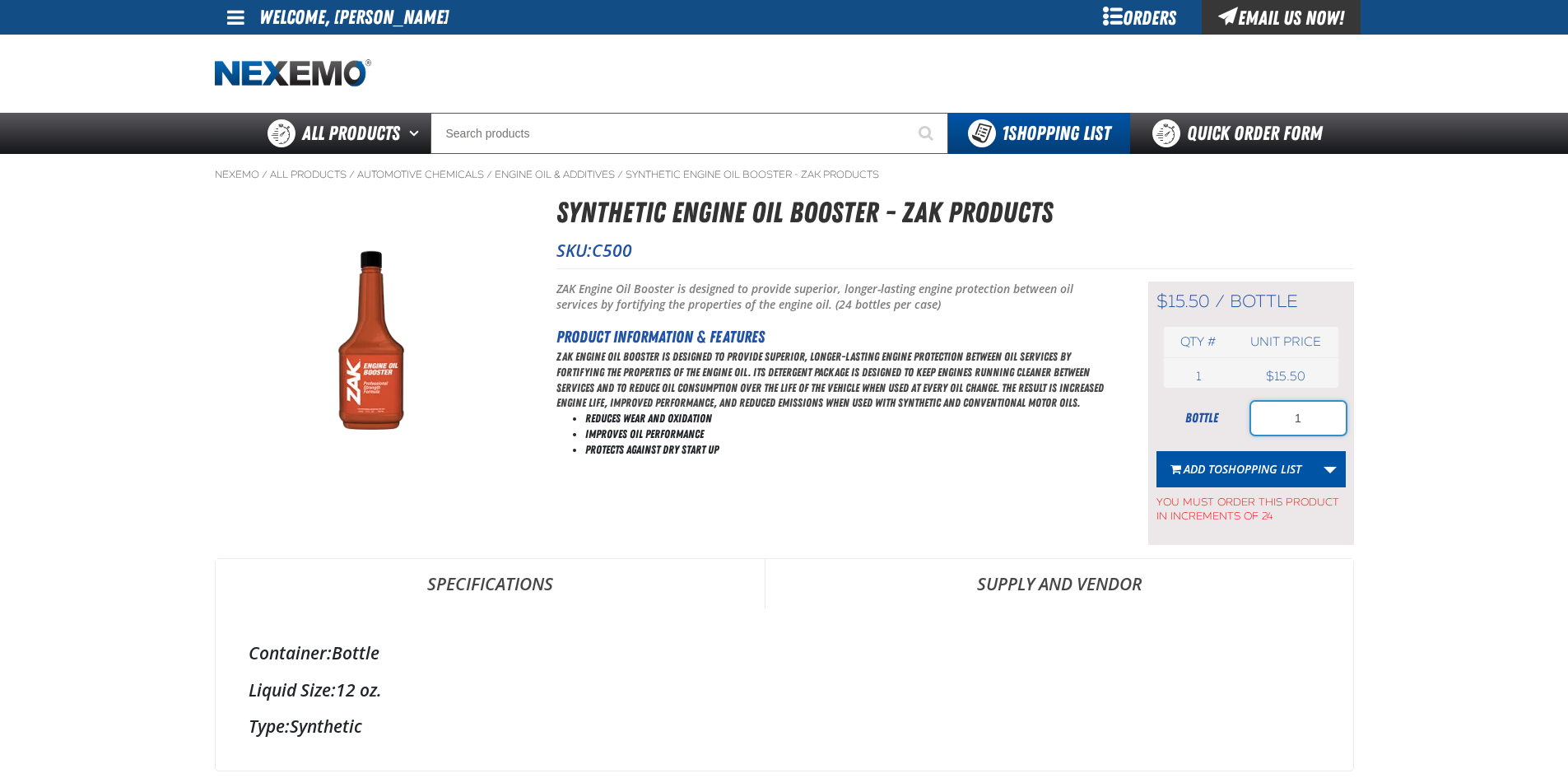
drag, startPoint x: 1308, startPoint y: 417, endPoint x: 1269, endPoint y: 414, distance: 39.1
click at [1286, 423] on input "1" at bounding box center [1298, 417] width 94 height 33
type input "24"
click at [1244, 461] on span "Shopping List" at bounding box center [1261, 469] width 79 height 15
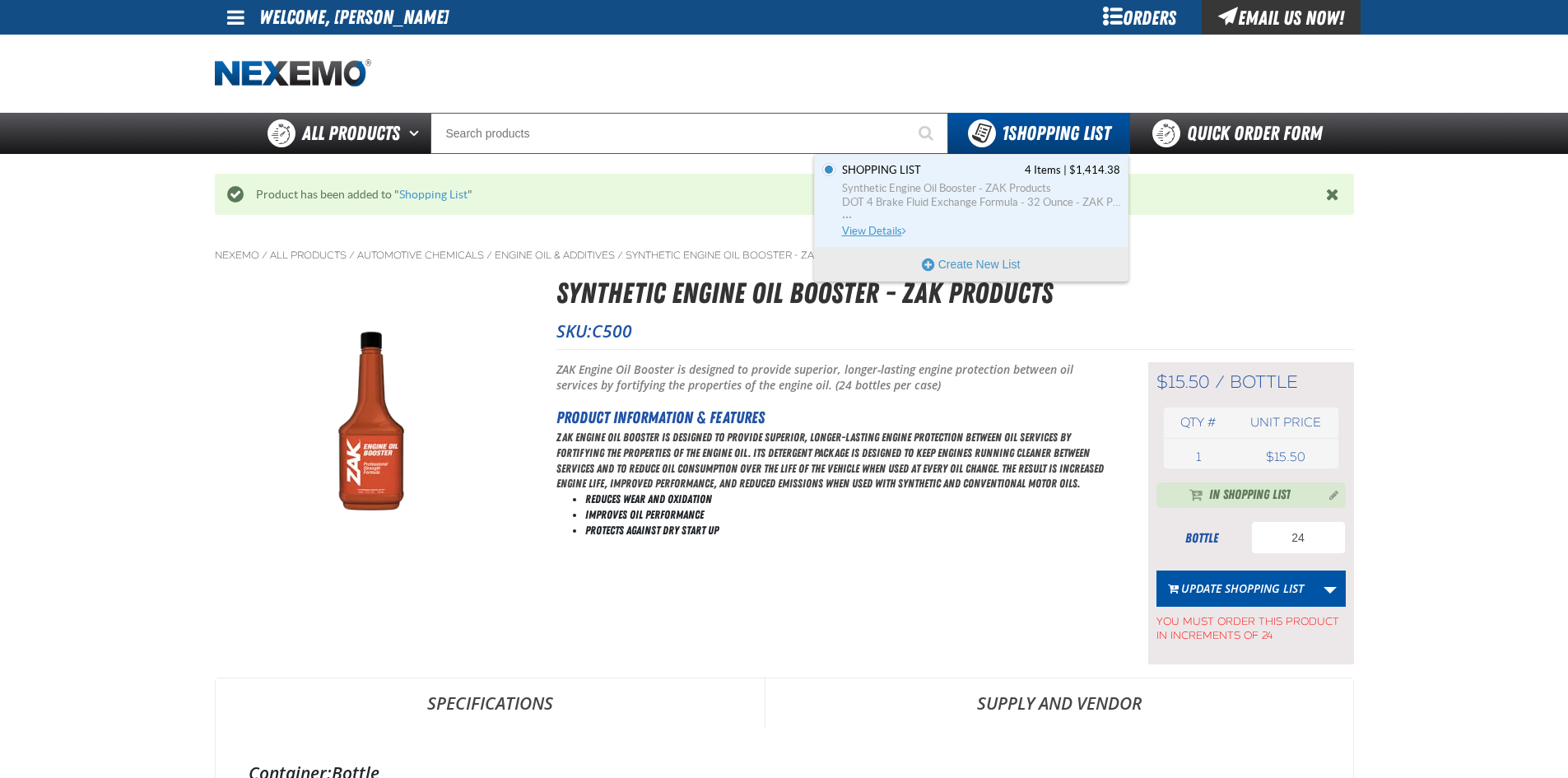
click at [868, 226] on span "View Details" at bounding box center [875, 230] width 66 height 13
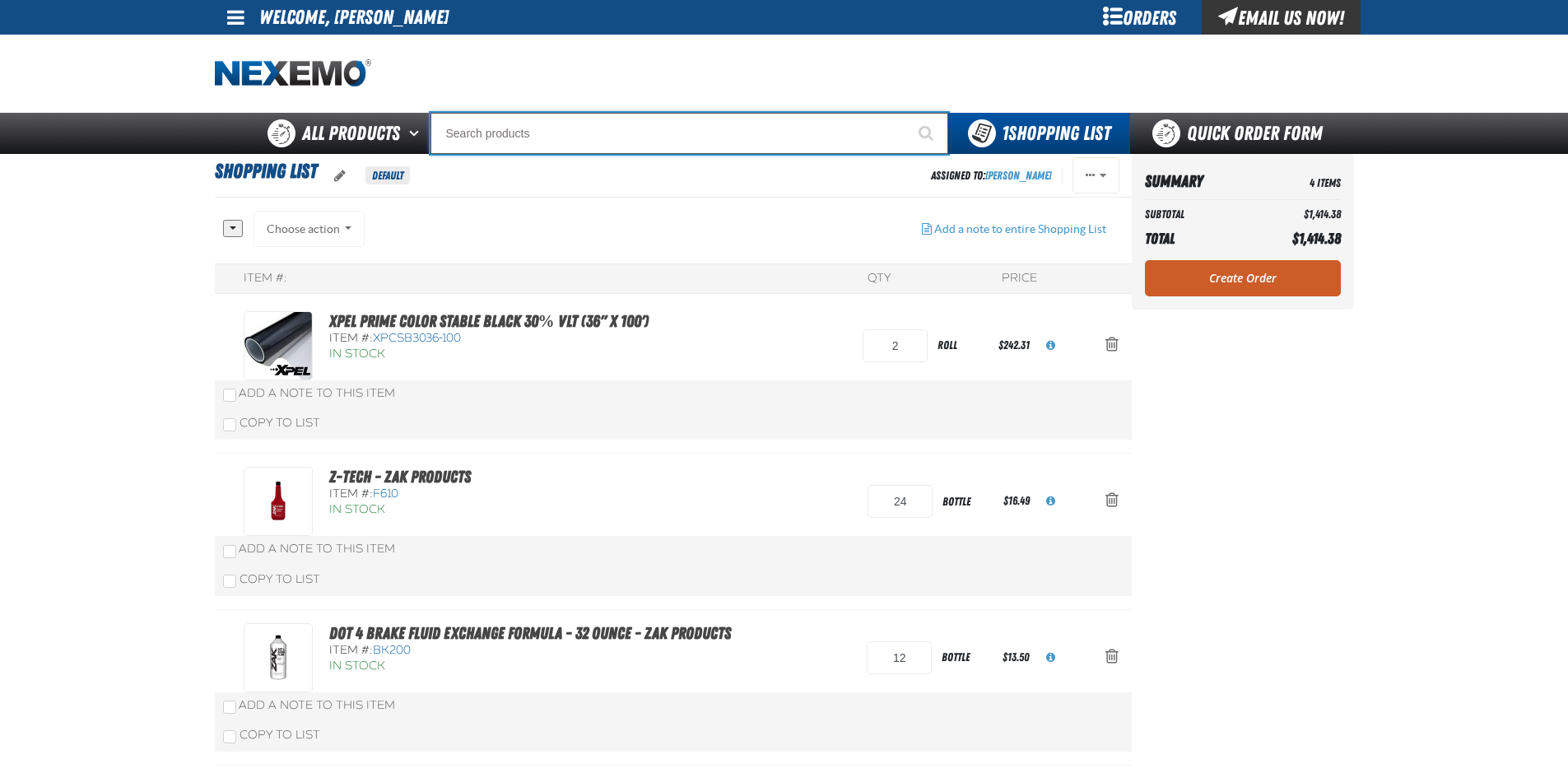
click at [832, 134] on input "Search" at bounding box center [689, 133] width 518 height 41
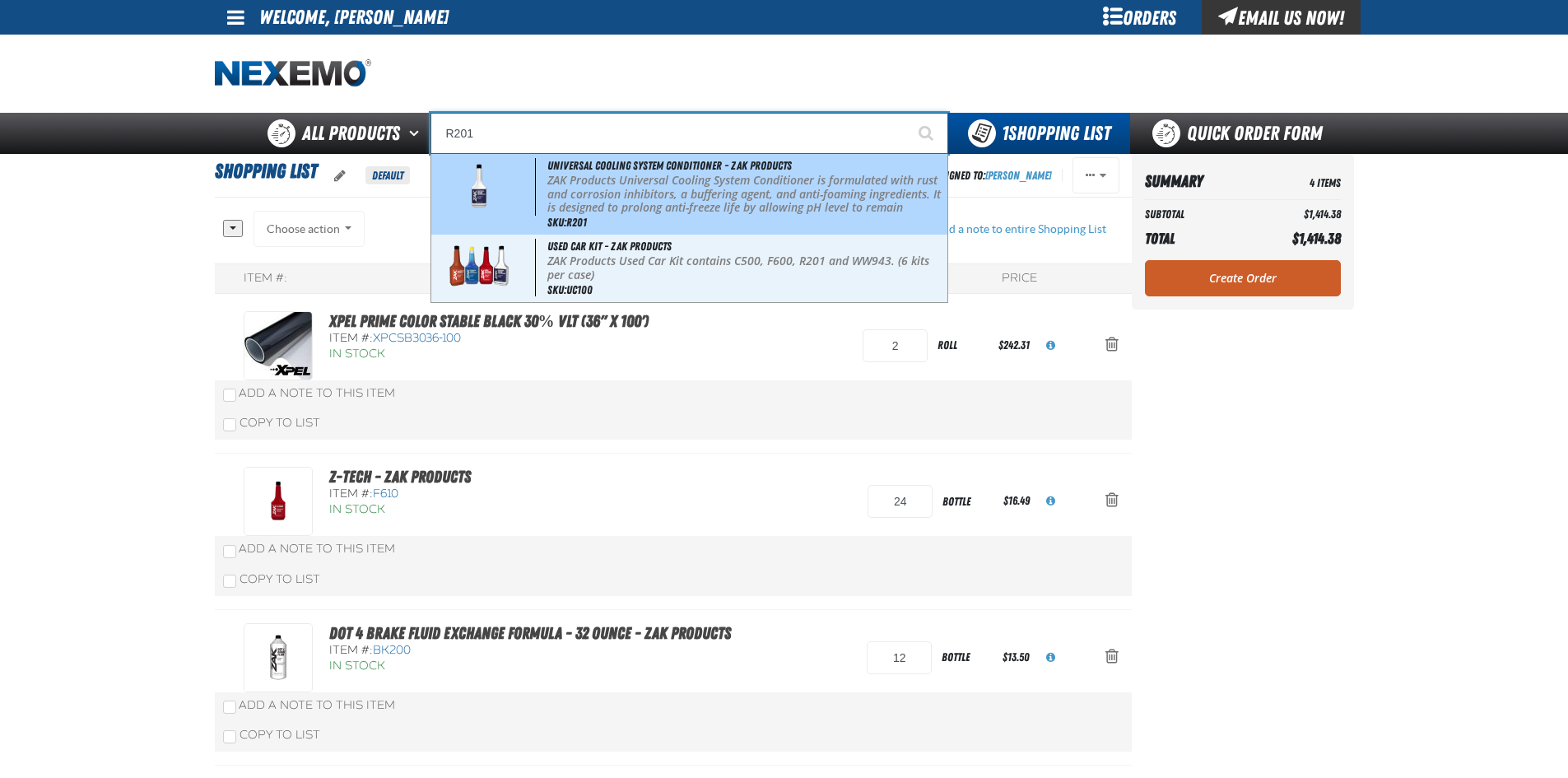
click at [670, 179] on p "ZAK Products Universal Cooling System Conditioner is formulated with rust and c…" at bounding box center [746, 207] width 396 height 69
type input "Universal Cooling System Conditioner - ZAK Products"
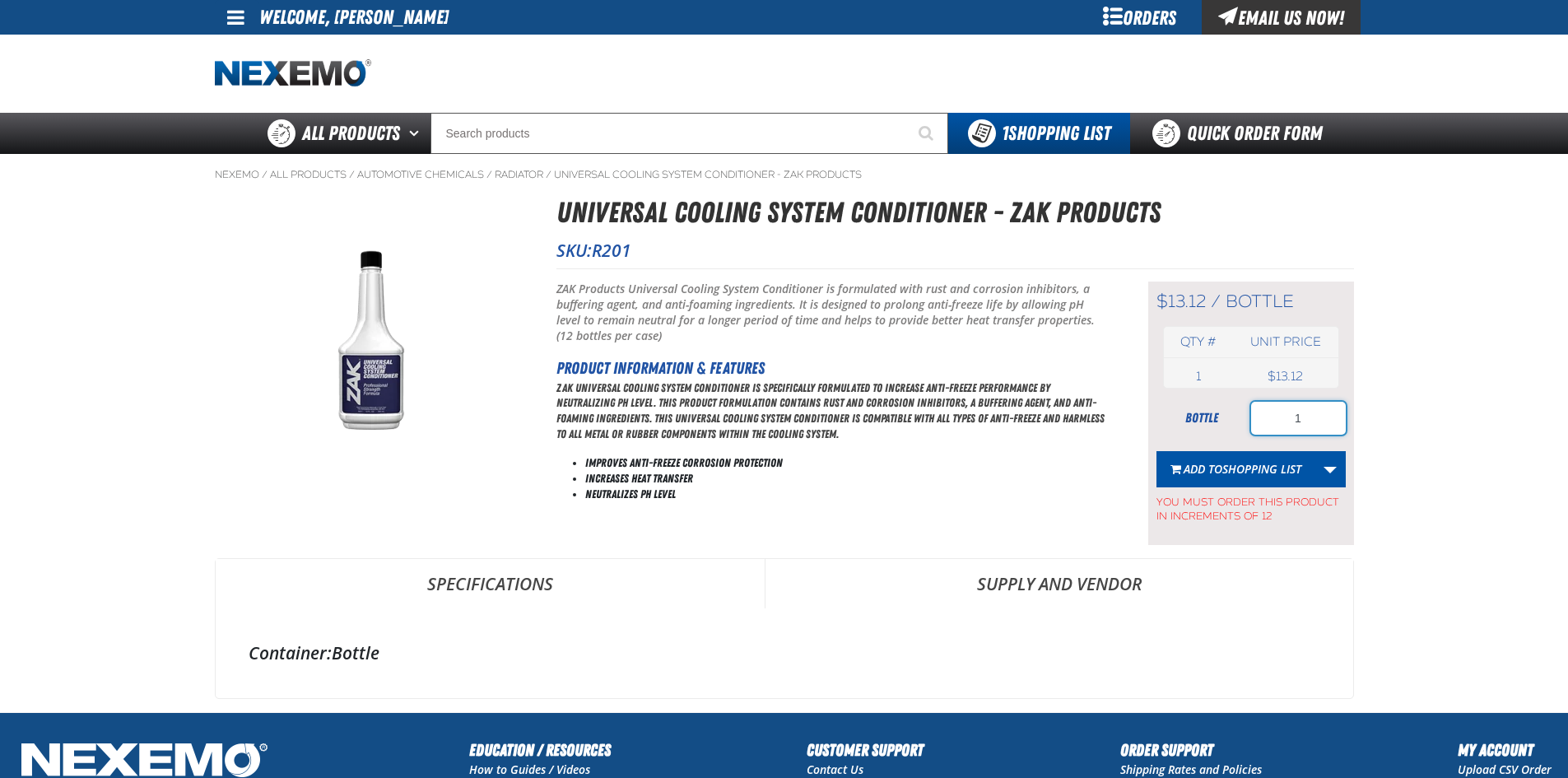
drag, startPoint x: 1279, startPoint y: 424, endPoint x: 1263, endPoint y: 422, distance: 16.1
click at [1275, 424] on input "1" at bounding box center [1298, 417] width 94 height 33
type input "12"
click at [1267, 480] on button "Add to Shopping List" at bounding box center [1236, 469] width 159 height 37
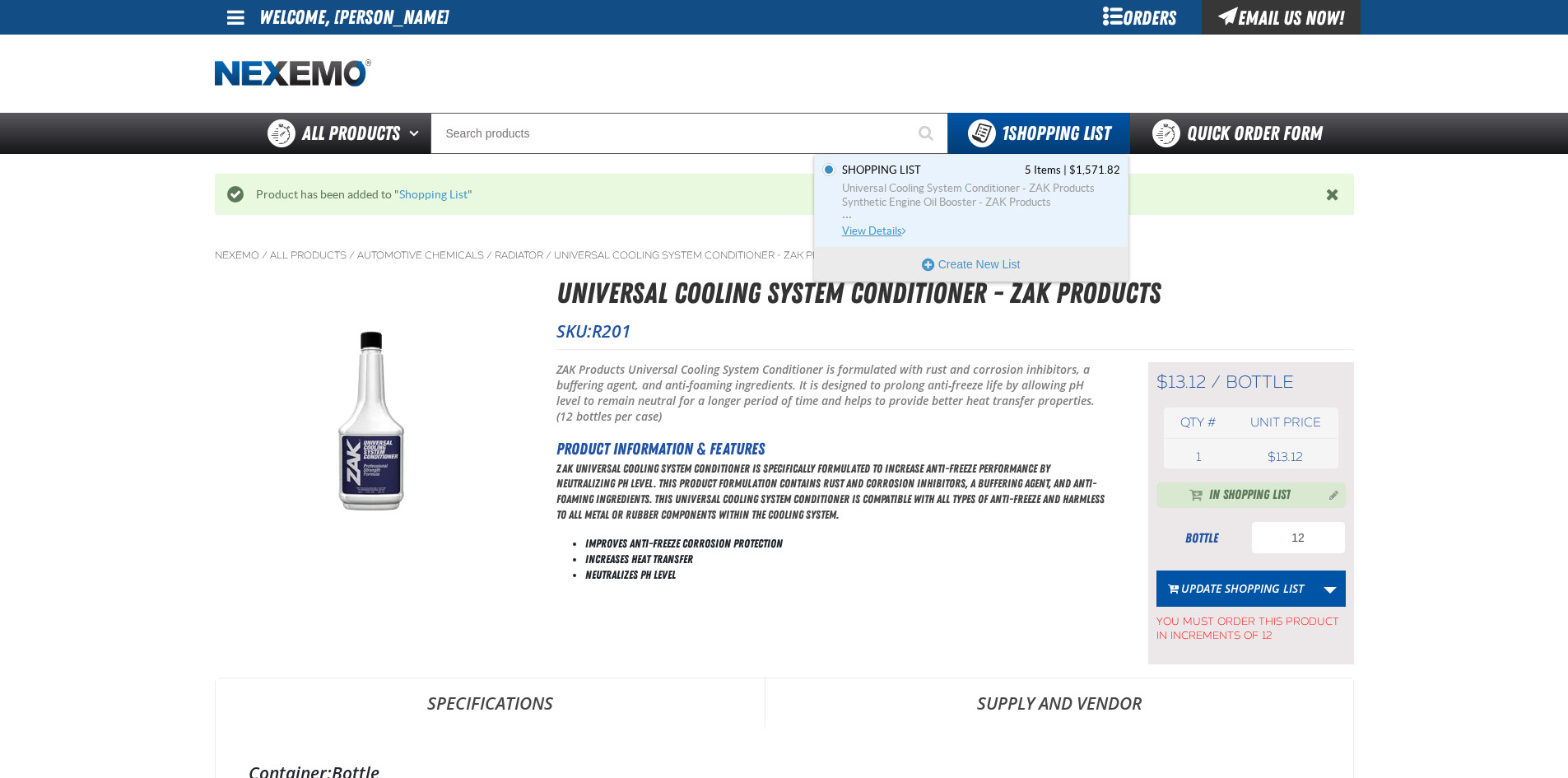
click at [1013, 196] on span "Synthetic Engine Oil Booster - ZAK Products" at bounding box center [980, 202] width 278 height 14
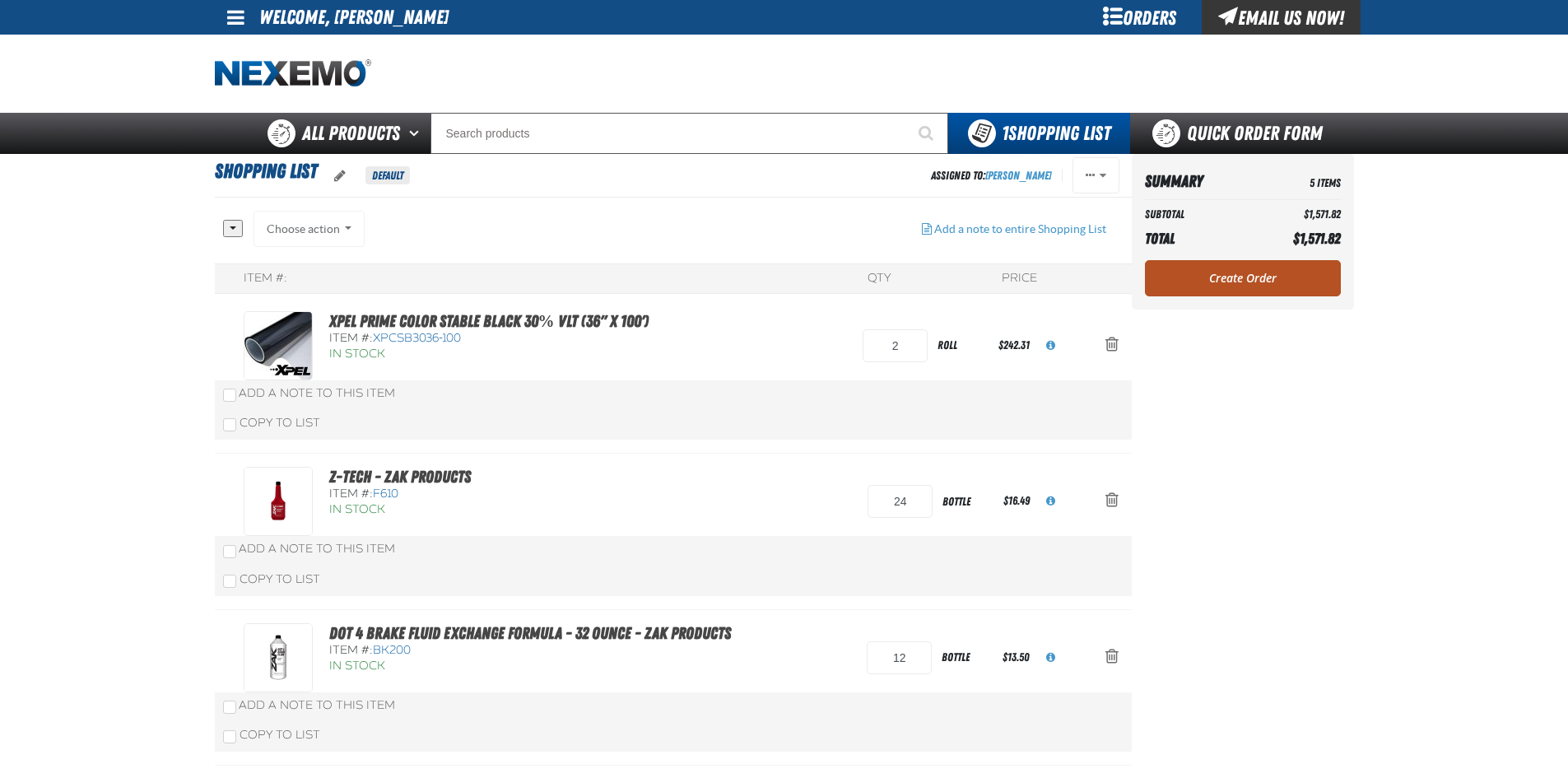
click at [1246, 280] on link "Create Order" at bounding box center [1242, 278] width 196 height 37
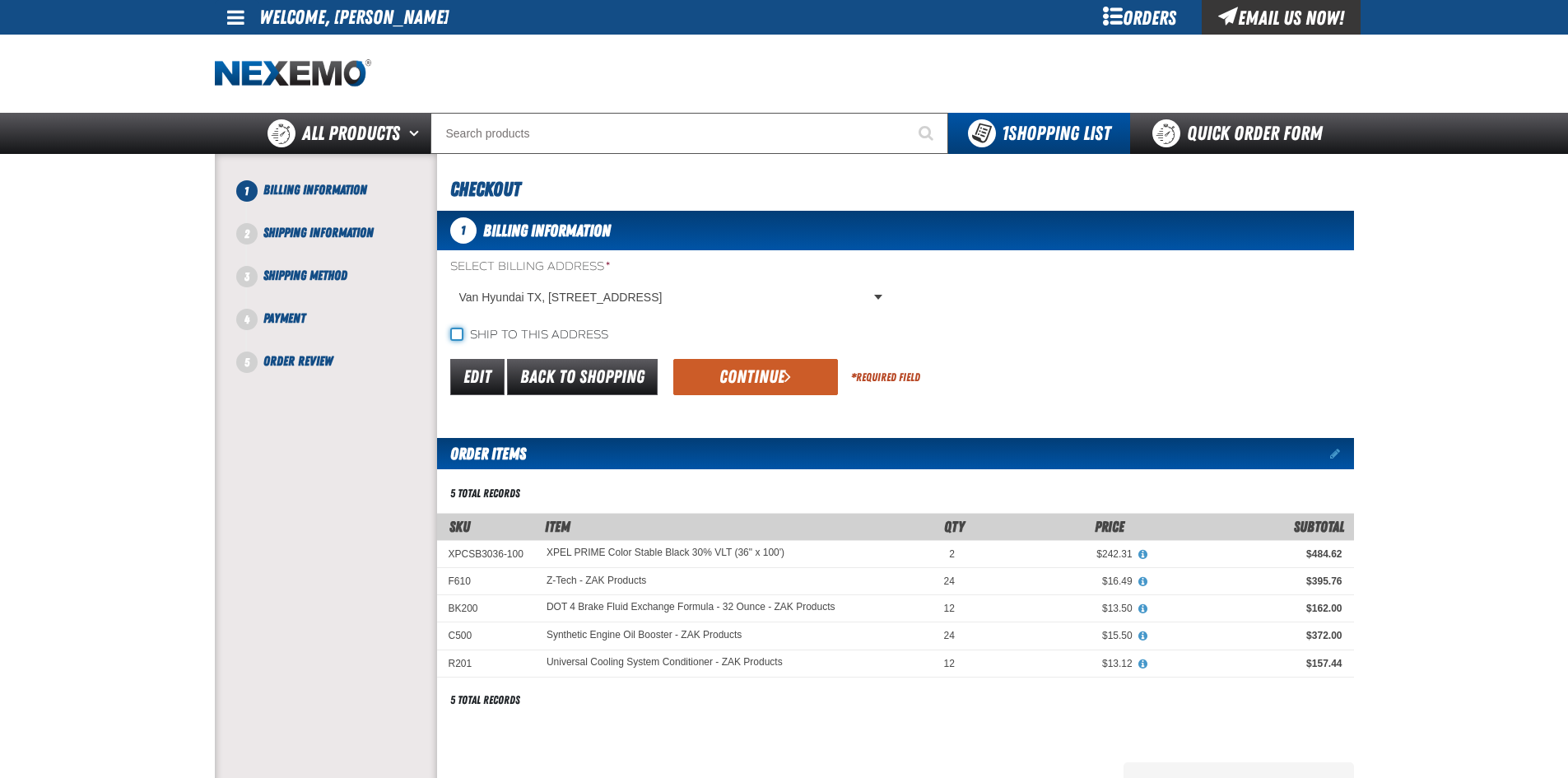
click at [457, 329] on input "Ship to this address" at bounding box center [456, 333] width 13 height 13
checkbox input "true"
click at [769, 370] on button "Continue" at bounding box center [756, 377] width 165 height 37
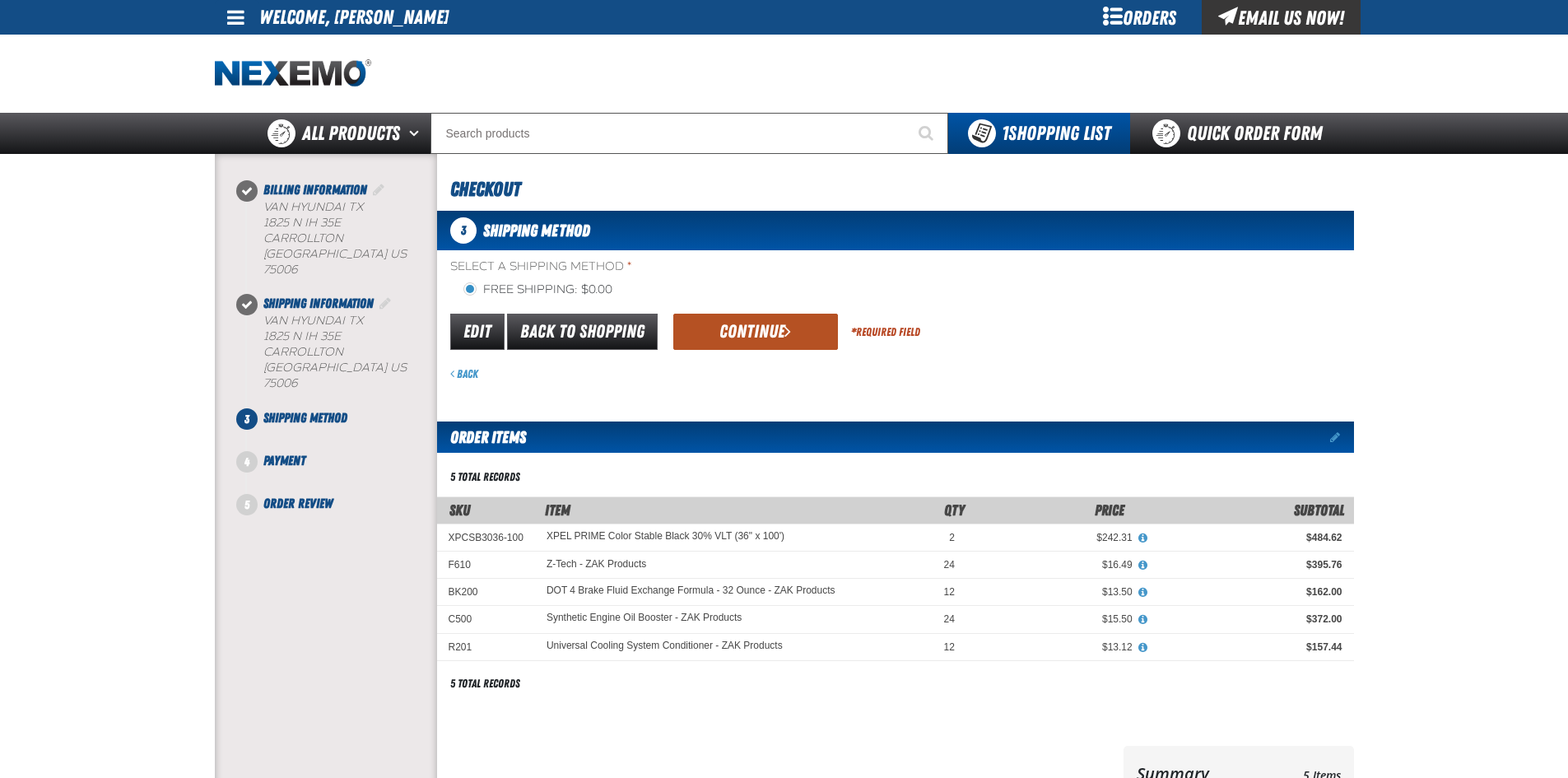
click at [736, 330] on button "Continue" at bounding box center [756, 332] width 165 height 37
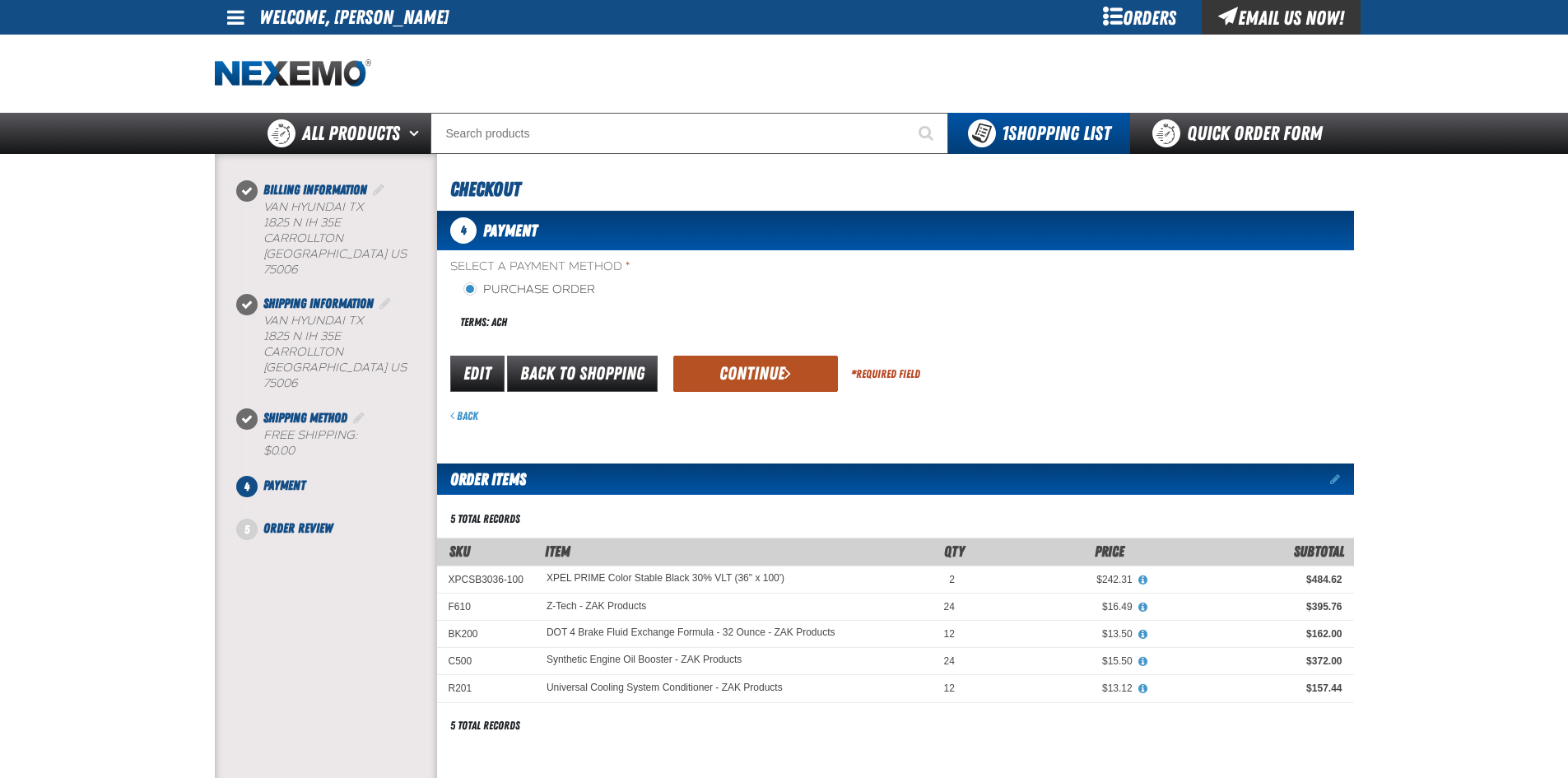
click at [775, 372] on button "Continue" at bounding box center [756, 373] width 165 height 37
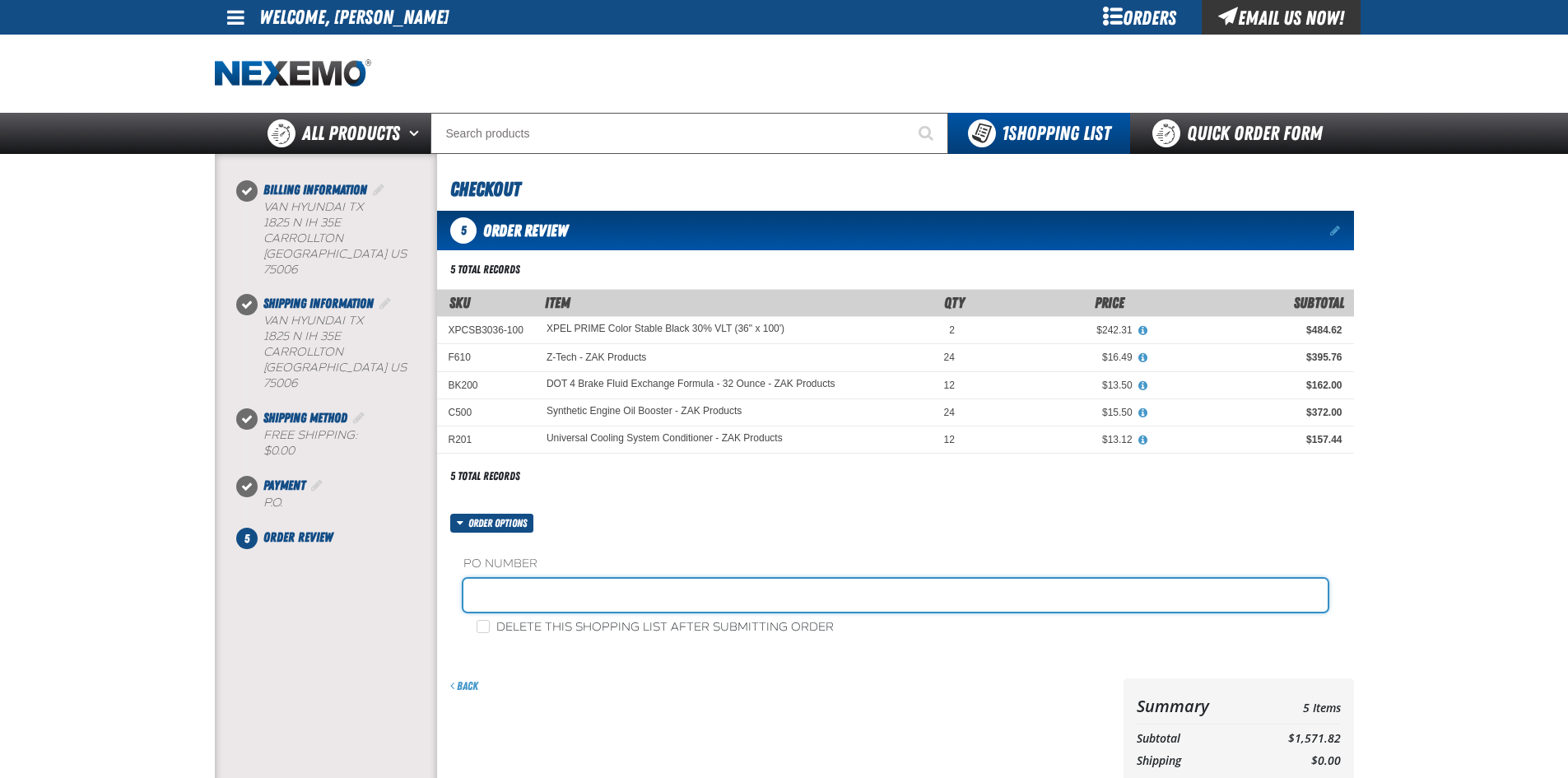
click at [672, 596] on input "text" at bounding box center [895, 594] width 864 height 33
type input "88731-1"
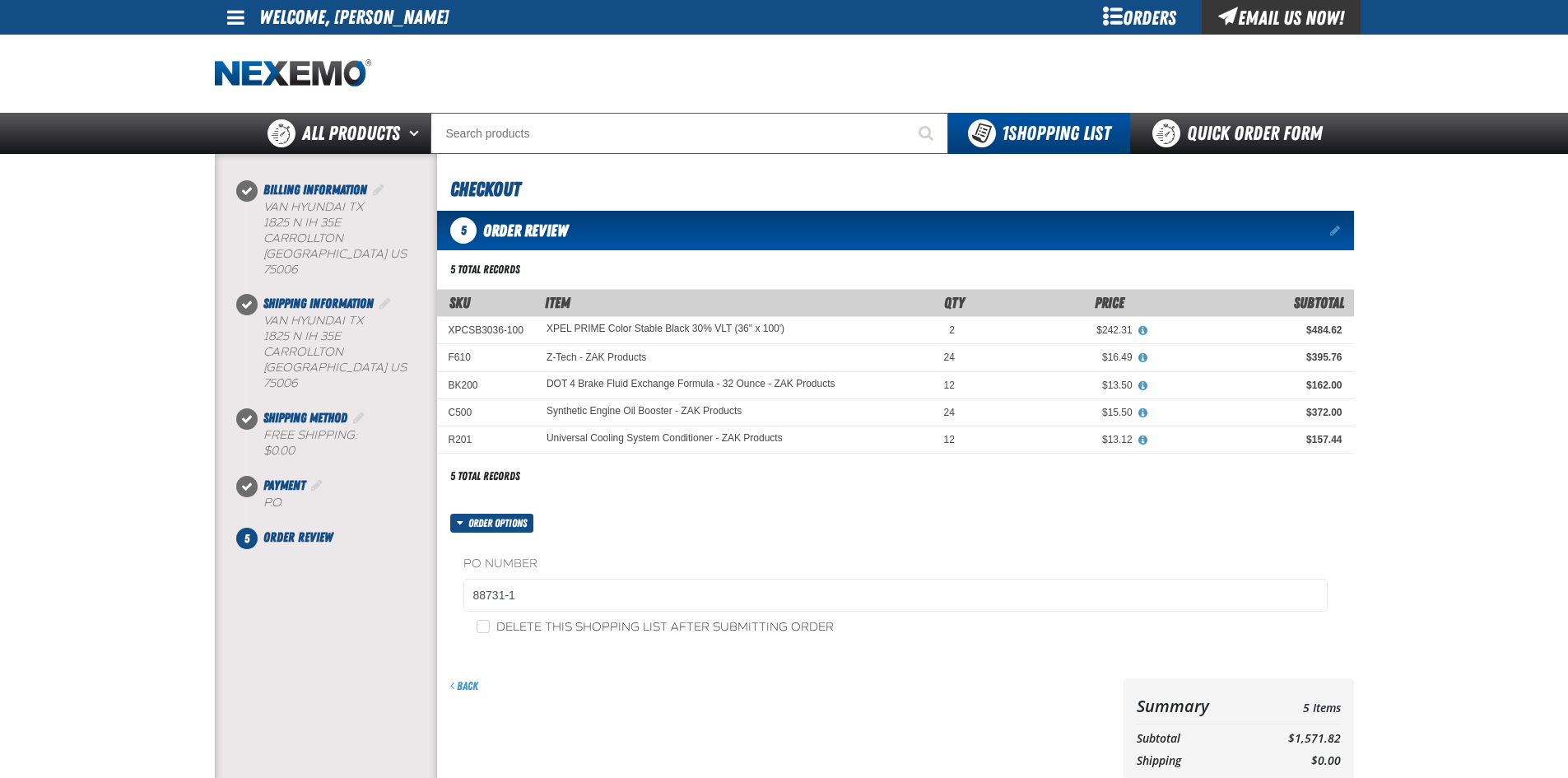
click at [798, 756] on div "Back" at bounding box center [776, 769] width 679 height 183
click at [478, 628] on input "Delete this shopping list after submitting order" at bounding box center [482, 626] width 13 height 13
checkbox input "true"
click at [692, 685] on div "Back" at bounding box center [780, 686] width 660 height 15
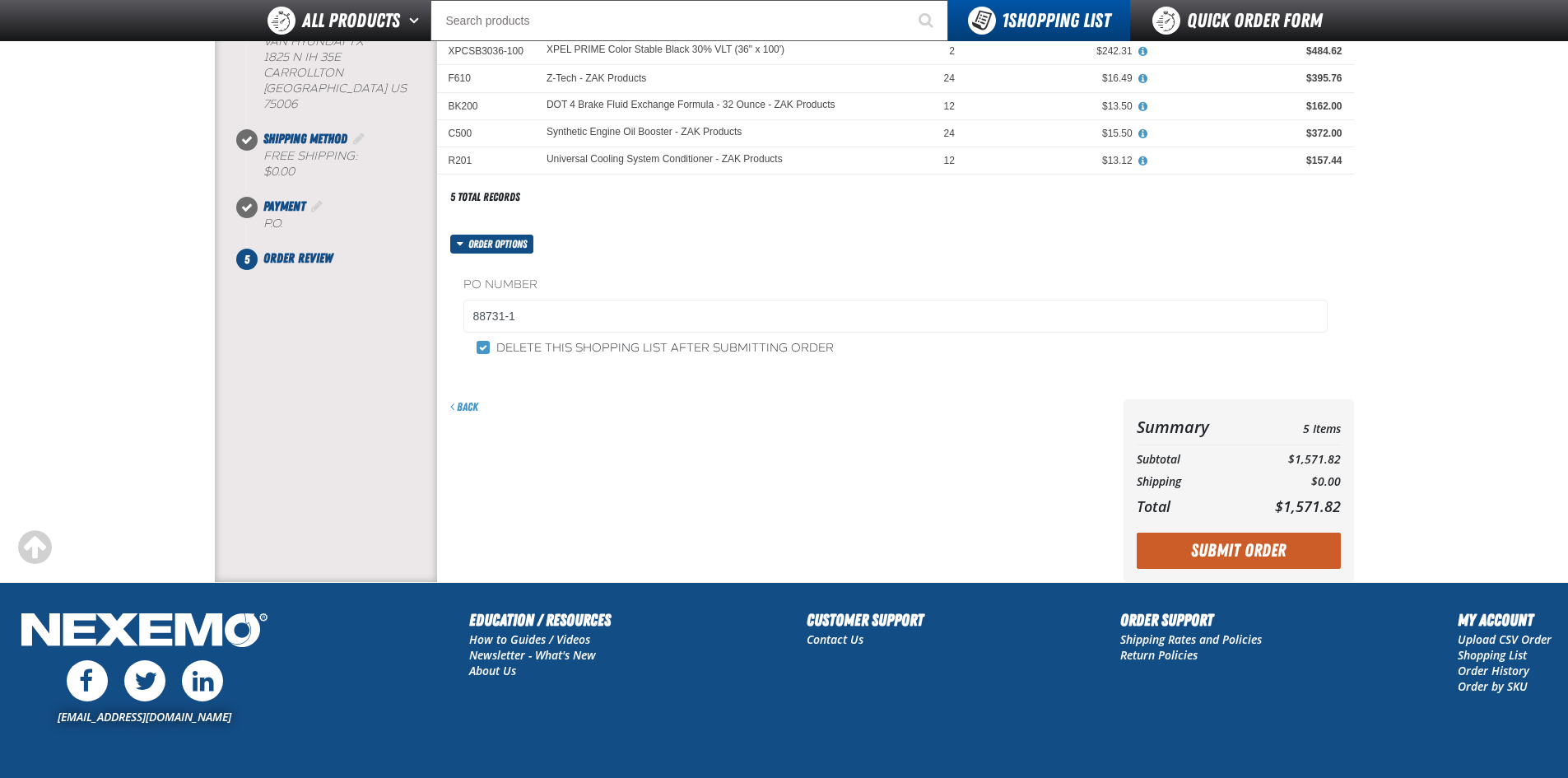
scroll to position [247, 0]
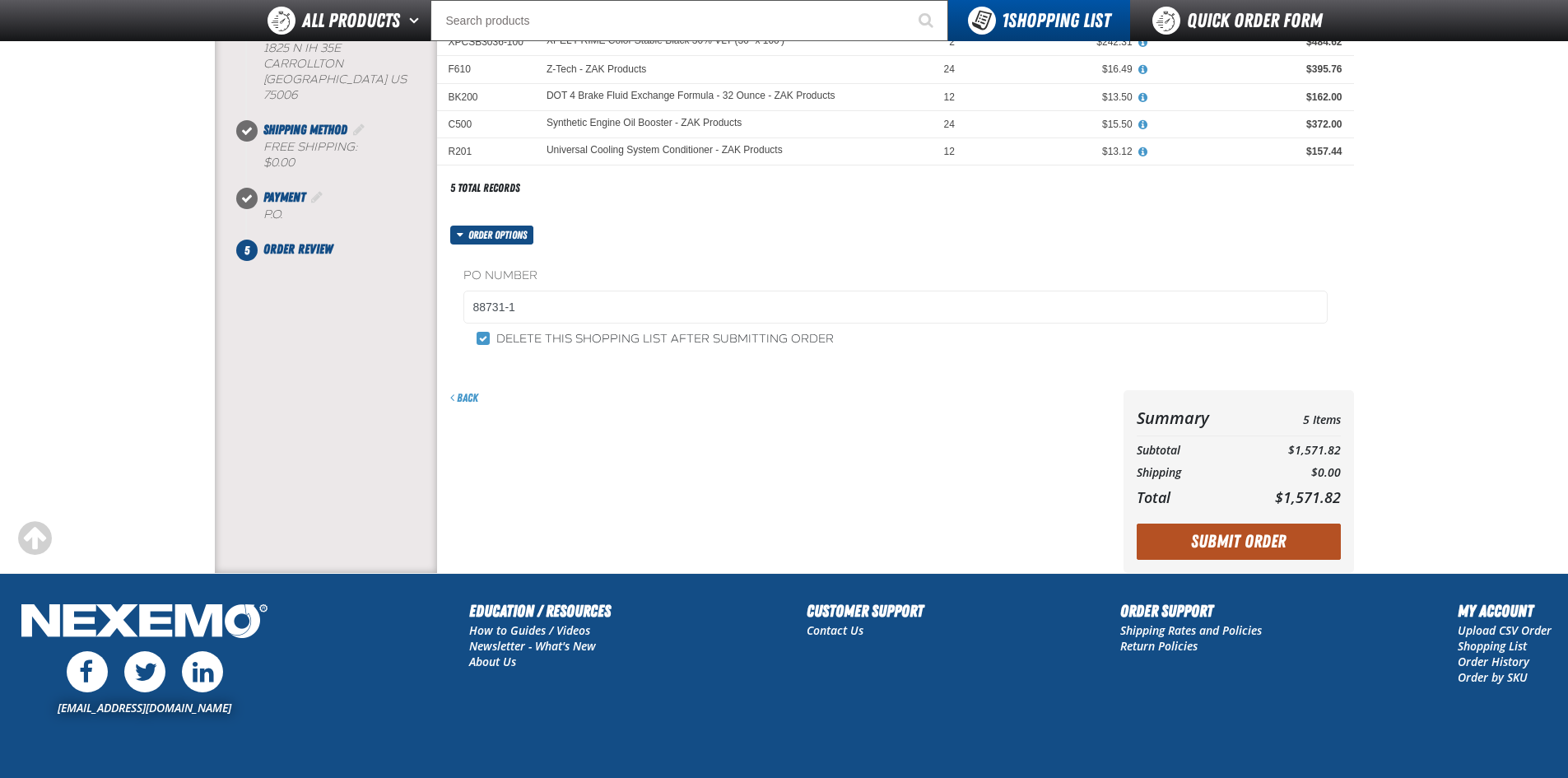
click at [1224, 547] on button "Submit Order" at bounding box center [1239, 542] width 204 height 37
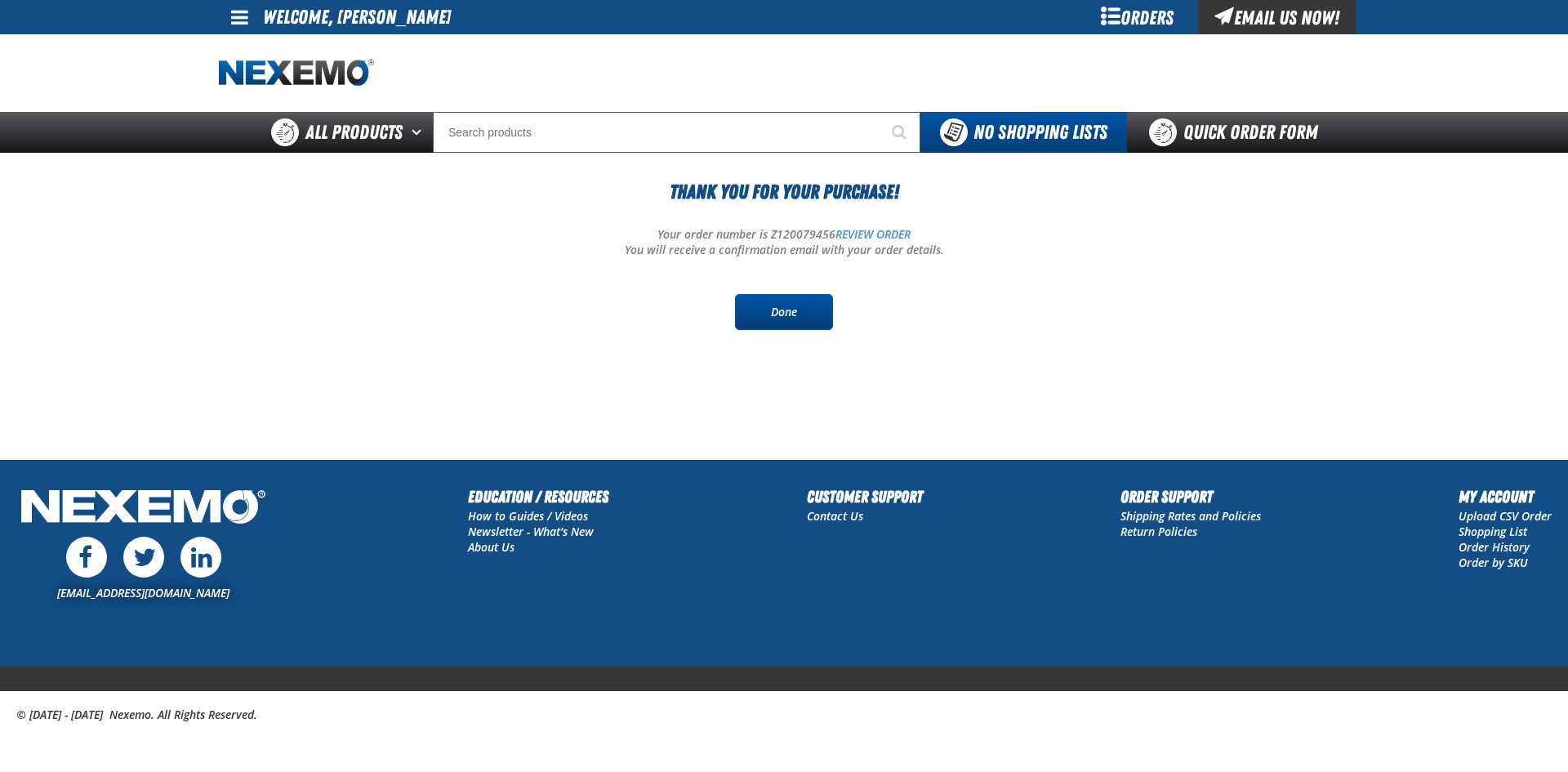
click at [789, 313] on link "Done" at bounding box center [784, 311] width 98 height 36
